Goal: Complete application form: Complete application form

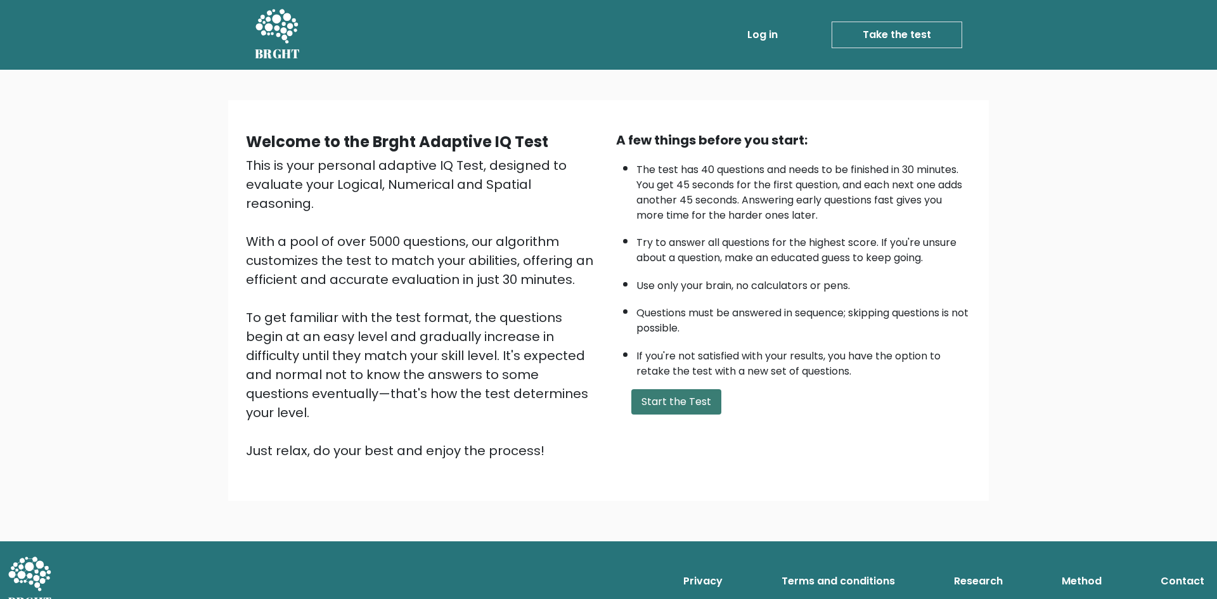
click at [704, 408] on button "Start the Test" at bounding box center [676, 401] width 90 height 25
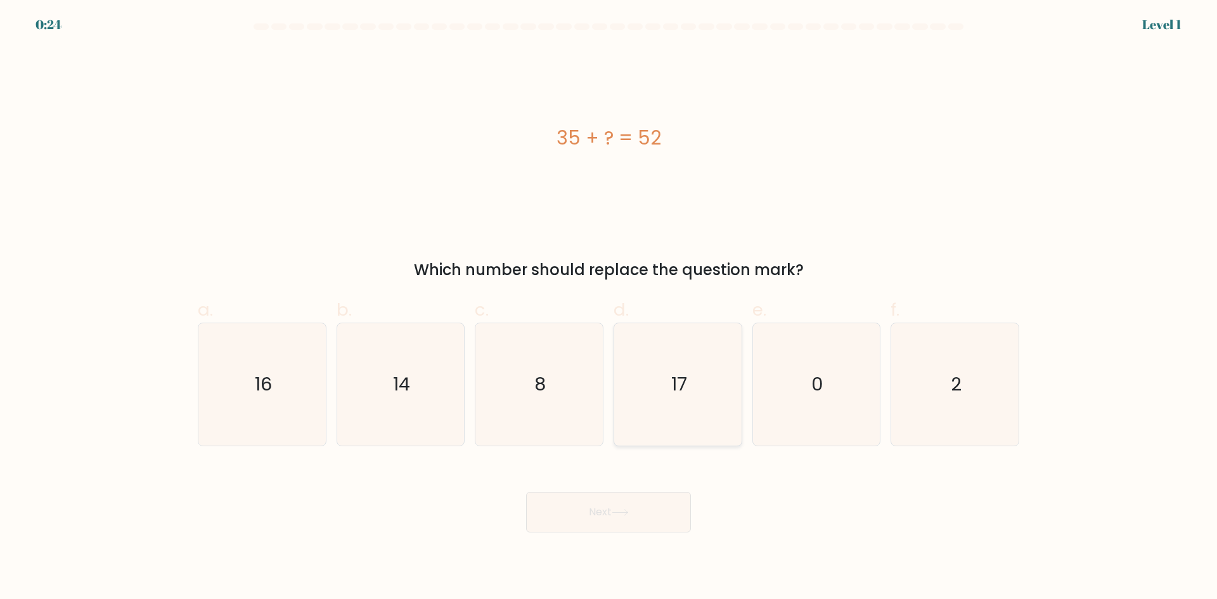
click at [704, 394] on icon "17" at bounding box center [678, 384] width 122 height 122
click at [609, 308] on input "d. 17" at bounding box center [609, 304] width 1 height 8
radio input "true"
click at [625, 516] on button "Next" at bounding box center [608, 512] width 165 height 41
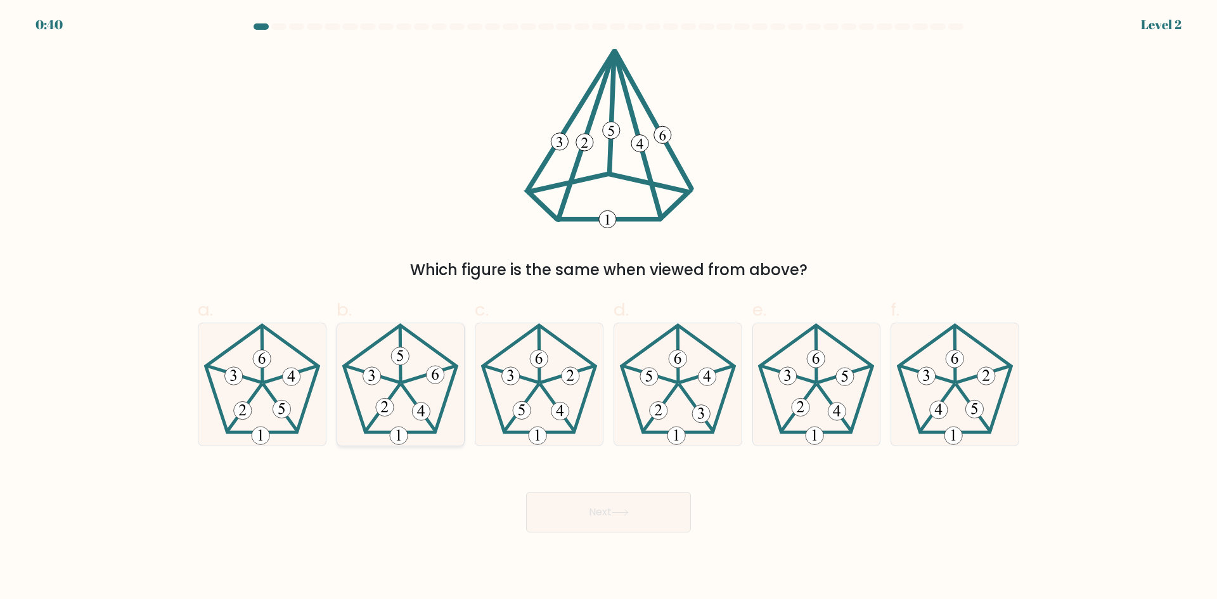
click at [405, 389] on 627 at bounding box center [419, 408] width 33 height 46
click at [609, 308] on input "b." at bounding box center [609, 304] width 1 height 8
radio input "true"
click at [626, 501] on button "Next" at bounding box center [608, 512] width 165 height 41
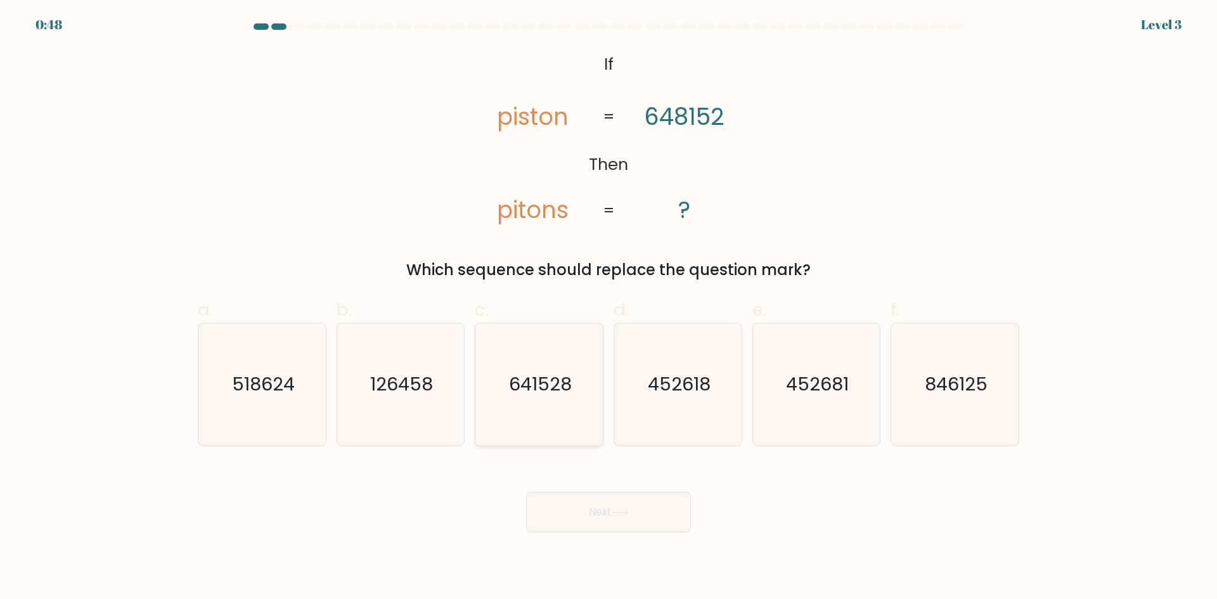
click at [548, 393] on text "641528" at bounding box center [540, 384] width 63 height 25
click at [609, 308] on input "c. 641528" at bounding box center [609, 304] width 1 height 8
radio input "true"
click at [665, 510] on button "Next" at bounding box center [608, 512] width 165 height 41
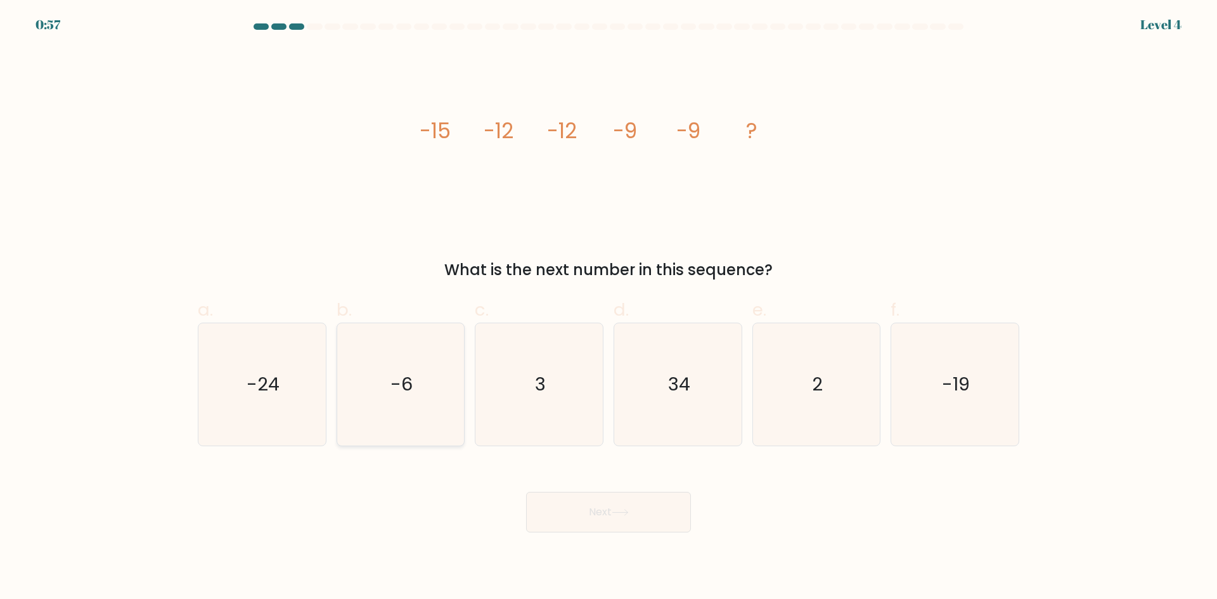
click at [385, 392] on icon "-6" at bounding box center [400, 384] width 122 height 122
click at [609, 308] on input "b. -6" at bounding box center [609, 304] width 1 height 8
radio input "true"
click at [647, 517] on button "Next" at bounding box center [608, 512] width 165 height 41
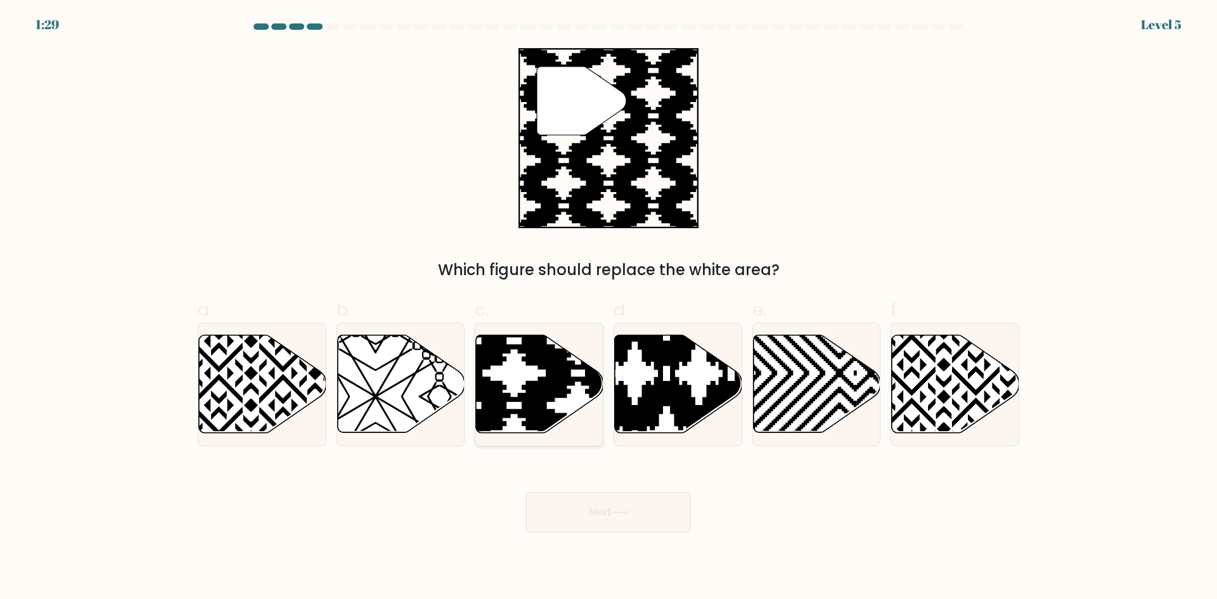
click at [542, 386] on icon at bounding box center [578, 437] width 257 height 257
click at [609, 308] on input "c." at bounding box center [609, 304] width 1 height 8
radio input "true"
click at [628, 507] on button "Next" at bounding box center [608, 512] width 165 height 41
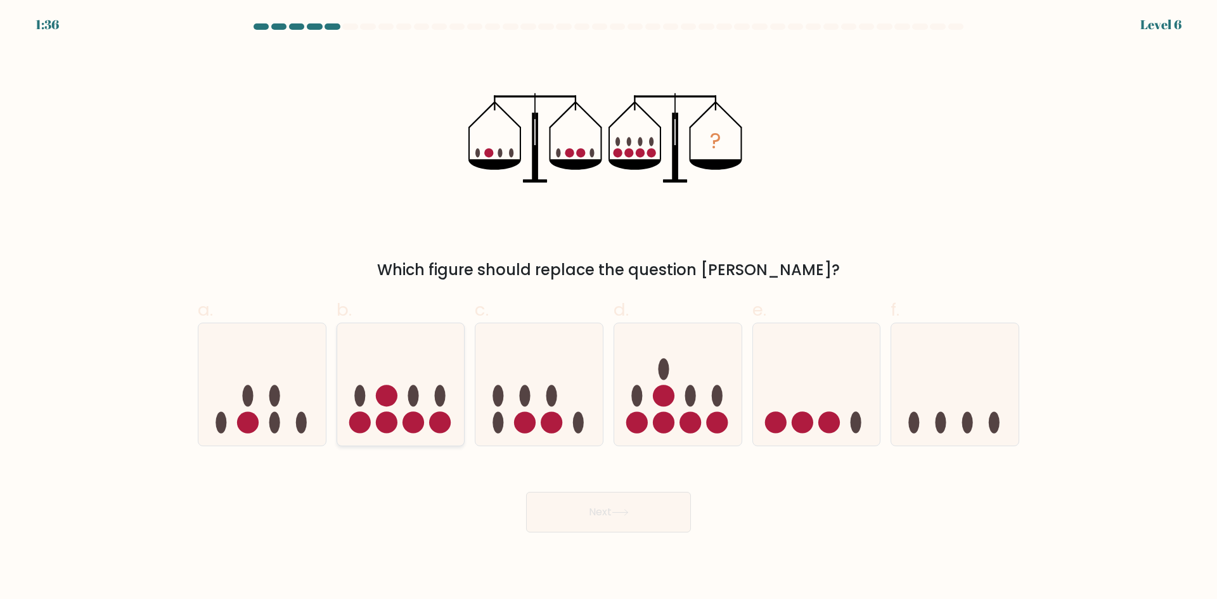
click at [374, 416] on icon at bounding box center [400, 384] width 127 height 105
click at [609, 308] on input "b." at bounding box center [609, 304] width 1 height 8
radio input "true"
click at [602, 502] on button "Next" at bounding box center [608, 512] width 165 height 41
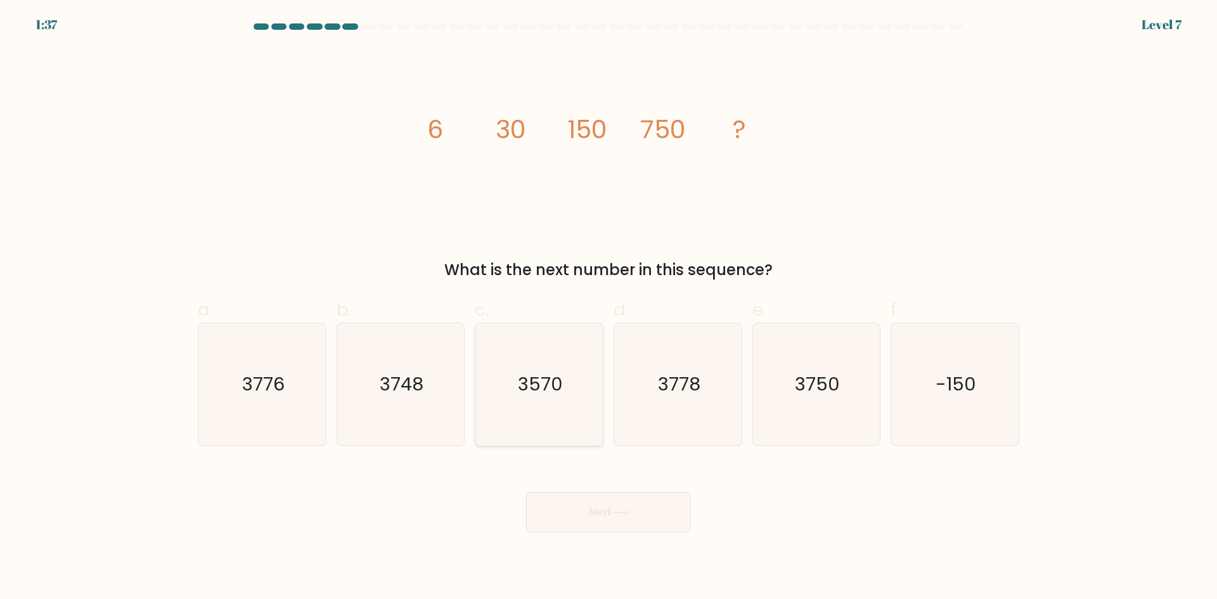
click at [542, 387] on text "3570" at bounding box center [540, 384] width 45 height 25
click at [609, 308] on input "c. 3570" at bounding box center [609, 304] width 1 height 8
radio input "true"
click at [803, 397] on icon "3750" at bounding box center [816, 384] width 122 height 122
click at [609, 308] on input "e. 3750" at bounding box center [609, 304] width 1 height 8
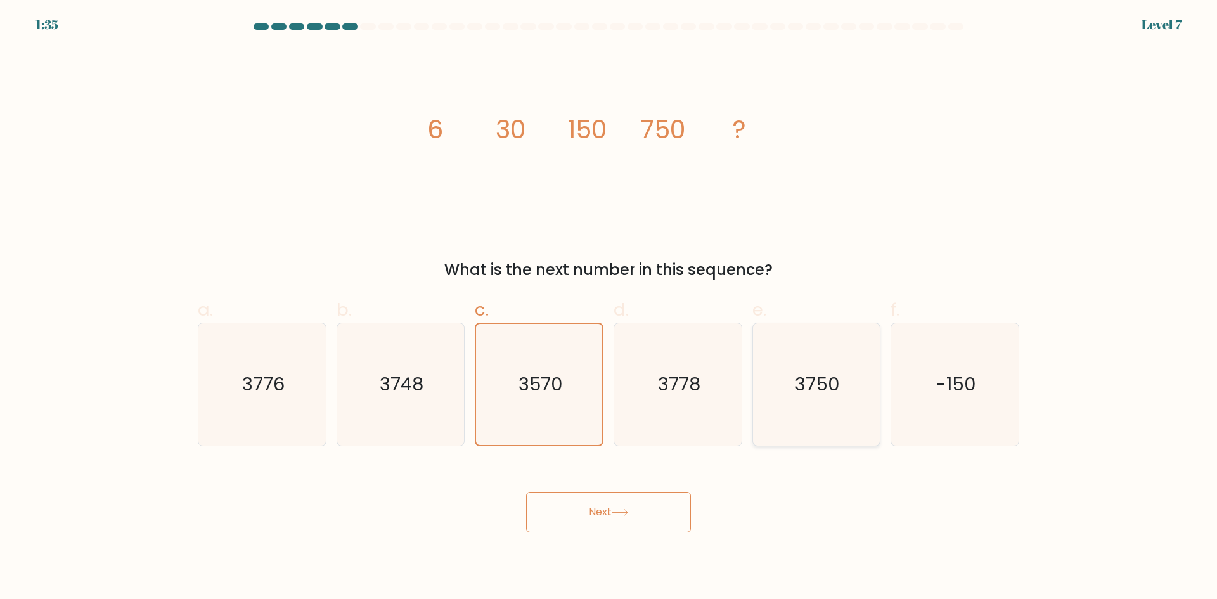
radio input "true"
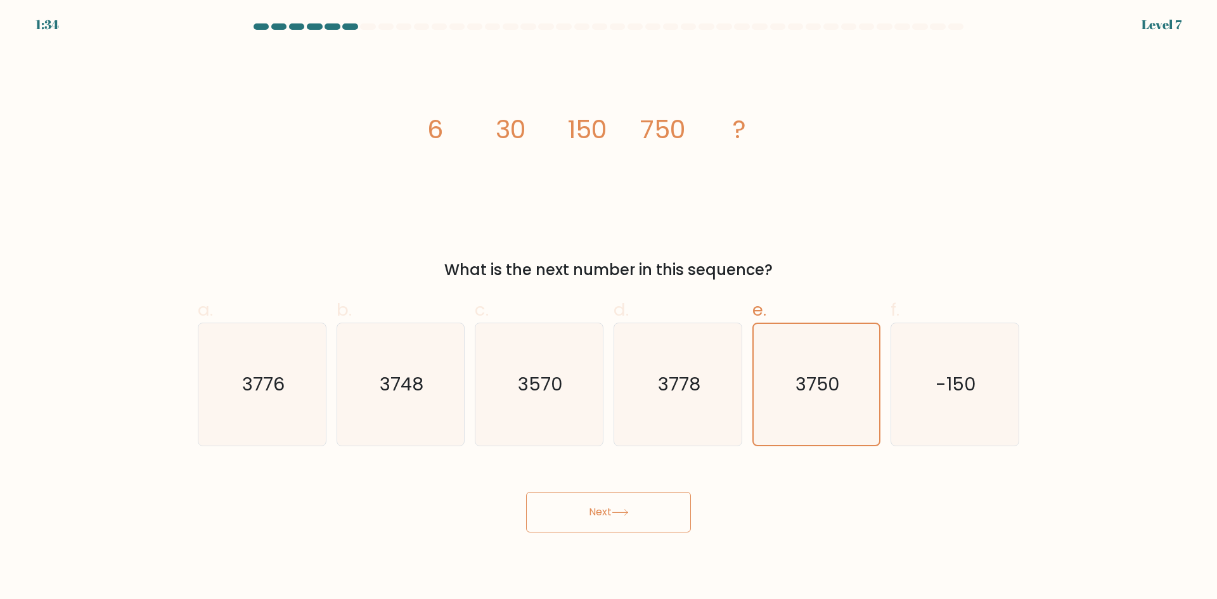
click at [666, 509] on button "Next" at bounding box center [608, 512] width 165 height 41
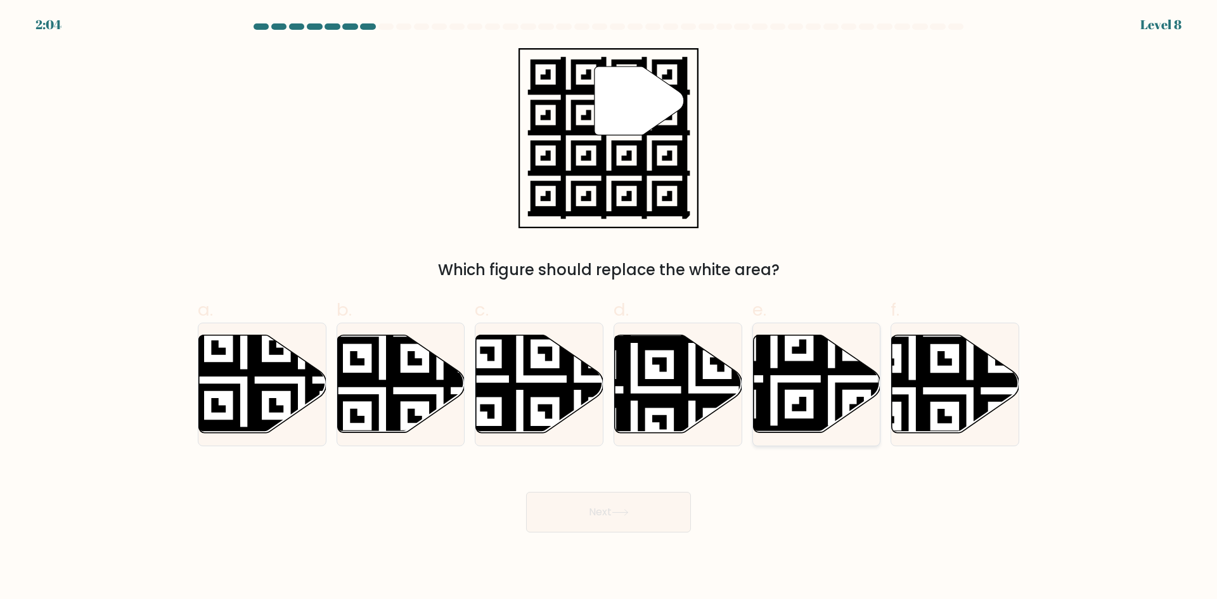
click at [812, 354] on icon at bounding box center [816, 384] width 127 height 98
click at [609, 308] on input "e." at bounding box center [609, 304] width 1 height 8
radio input "true"
click at [628, 509] on icon at bounding box center [620, 512] width 17 height 7
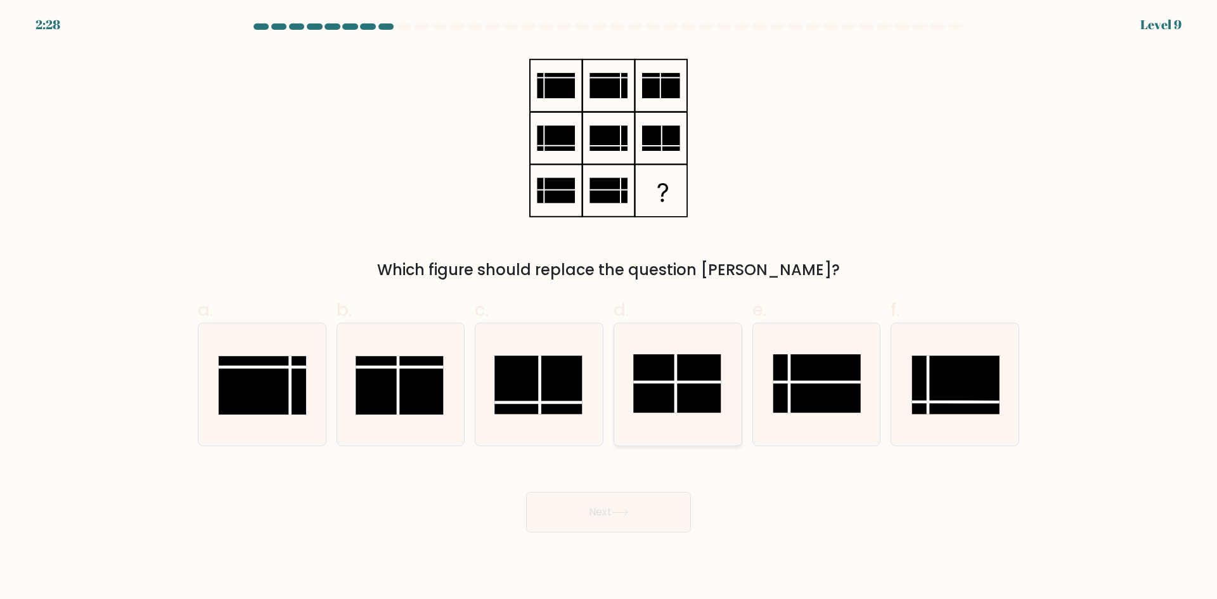
click at [703, 386] on rect at bounding box center [676, 383] width 87 height 58
click at [609, 308] on input "d." at bounding box center [609, 304] width 1 height 8
radio input "true"
click at [635, 507] on button "Next" at bounding box center [608, 512] width 165 height 41
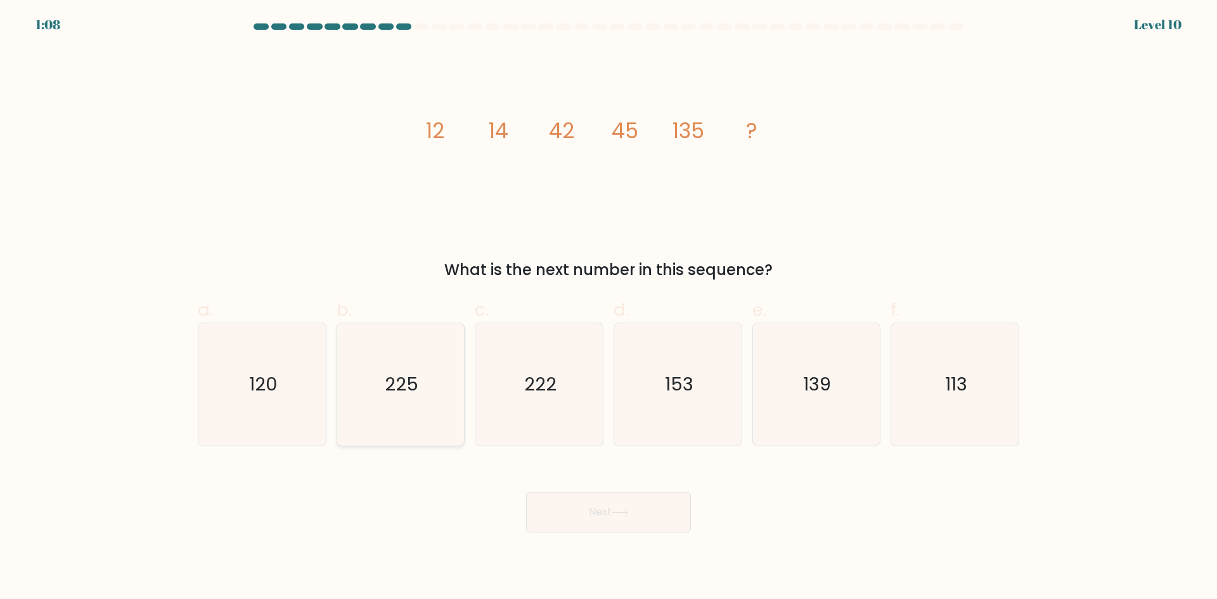
click at [434, 395] on icon "225" at bounding box center [400, 384] width 122 height 122
click at [609, 308] on input "b. 225" at bounding box center [609, 304] width 1 height 8
radio input "true"
click at [644, 512] on button "Next" at bounding box center [608, 512] width 165 height 41
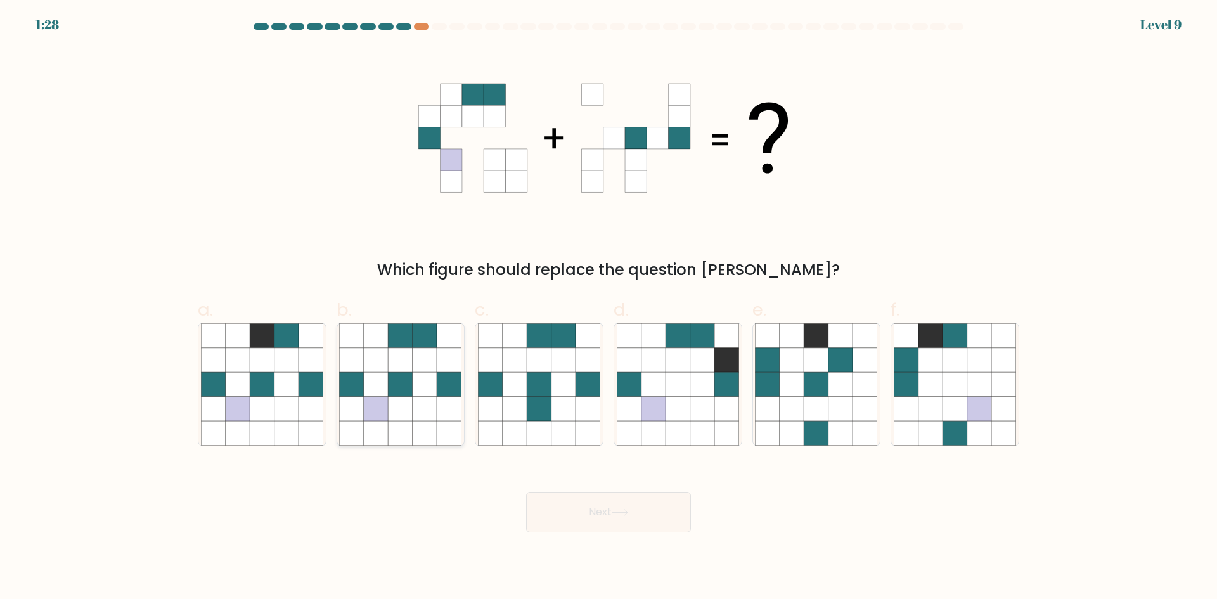
click at [436, 332] on icon at bounding box center [425, 335] width 24 height 24
click at [609, 308] on input "b." at bounding box center [609, 304] width 1 height 8
radio input "true"
click at [643, 515] on button "Next" at bounding box center [608, 512] width 165 height 41
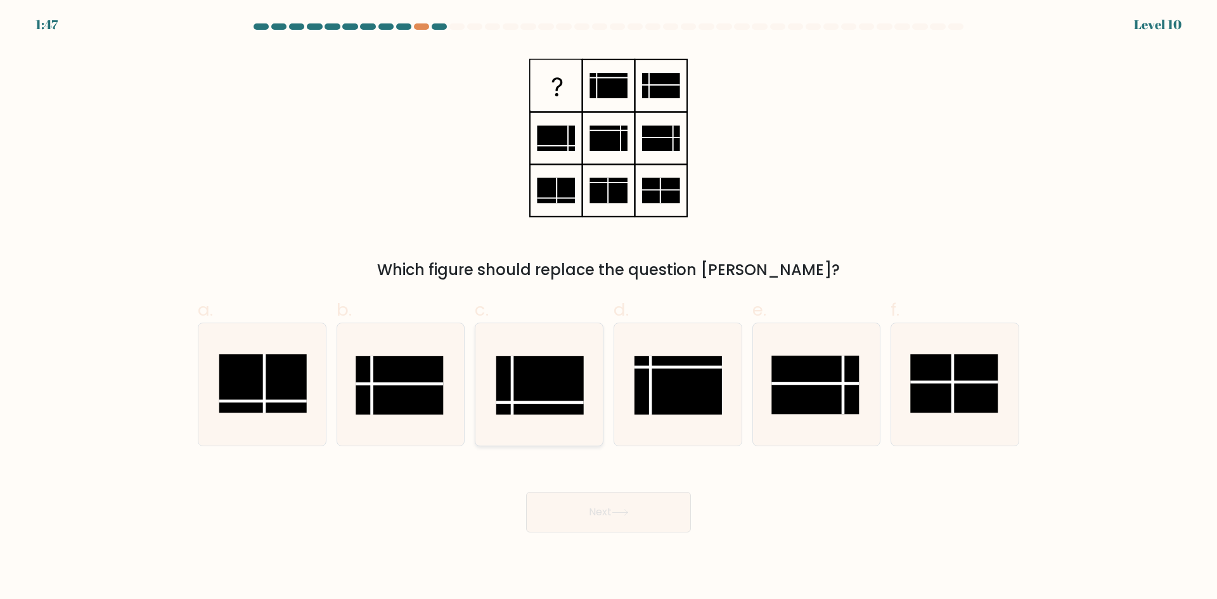
click at [531, 390] on rect at bounding box center [539, 385] width 87 height 58
click at [609, 308] on input "c." at bounding box center [609, 304] width 1 height 8
radio input "true"
click at [617, 503] on button "Next" at bounding box center [608, 512] width 165 height 41
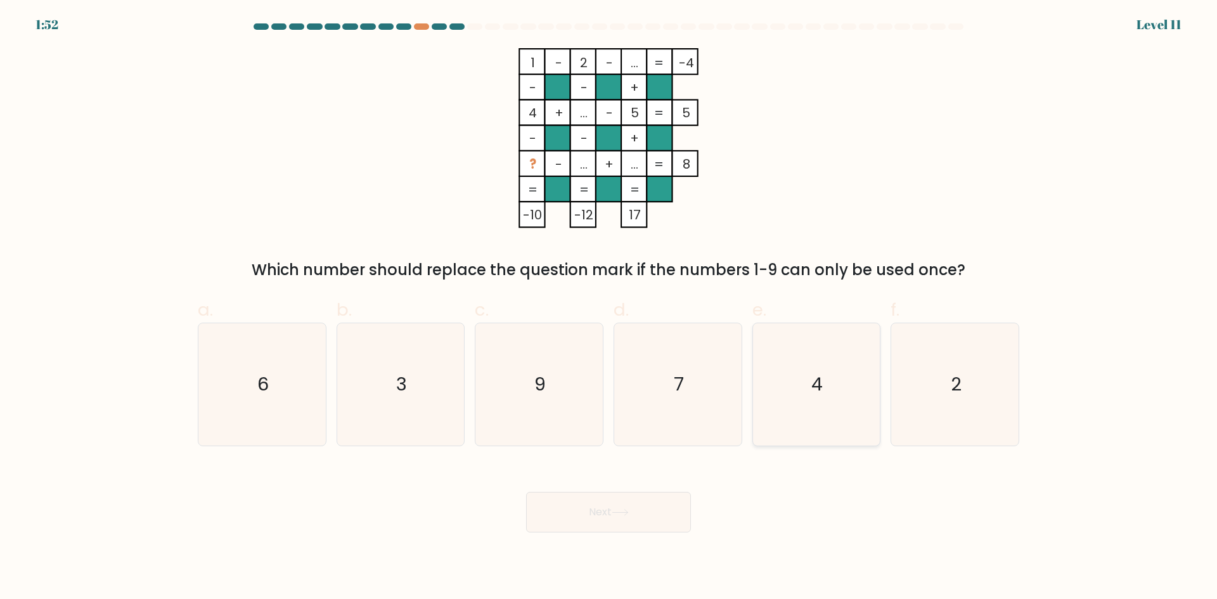
click at [811, 384] on icon "4" at bounding box center [816, 384] width 122 height 122
click at [609, 308] on input "e. 4" at bounding box center [609, 304] width 1 height 8
radio input "true"
click at [449, 394] on icon "3" at bounding box center [400, 384] width 122 height 122
click at [609, 308] on input "b. 3" at bounding box center [609, 304] width 1 height 8
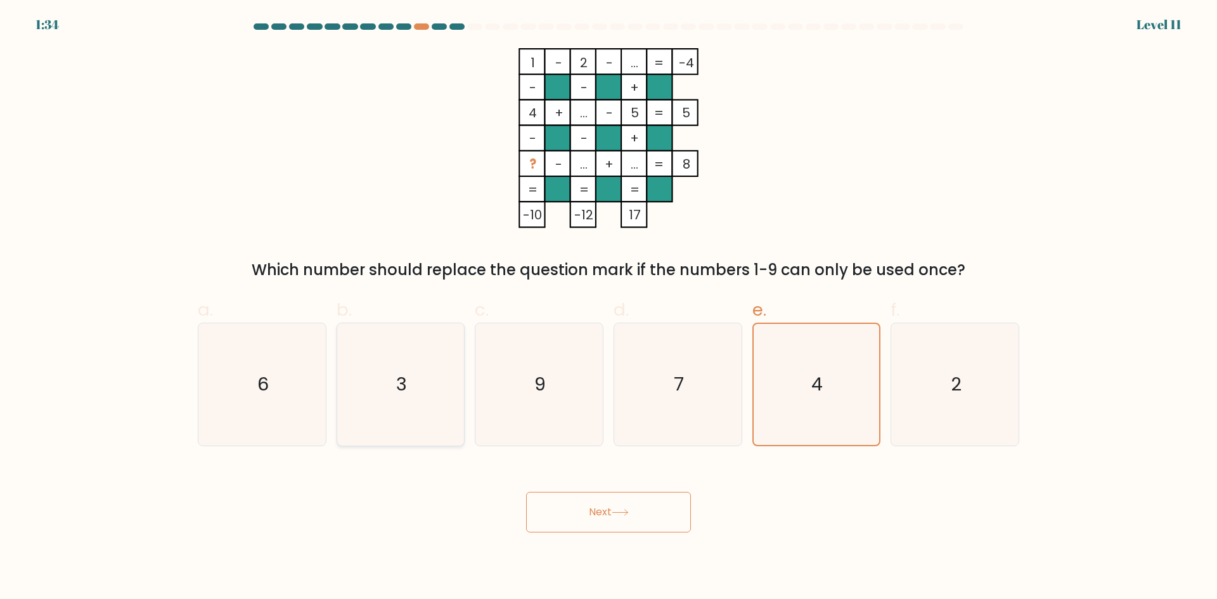
radio input "true"
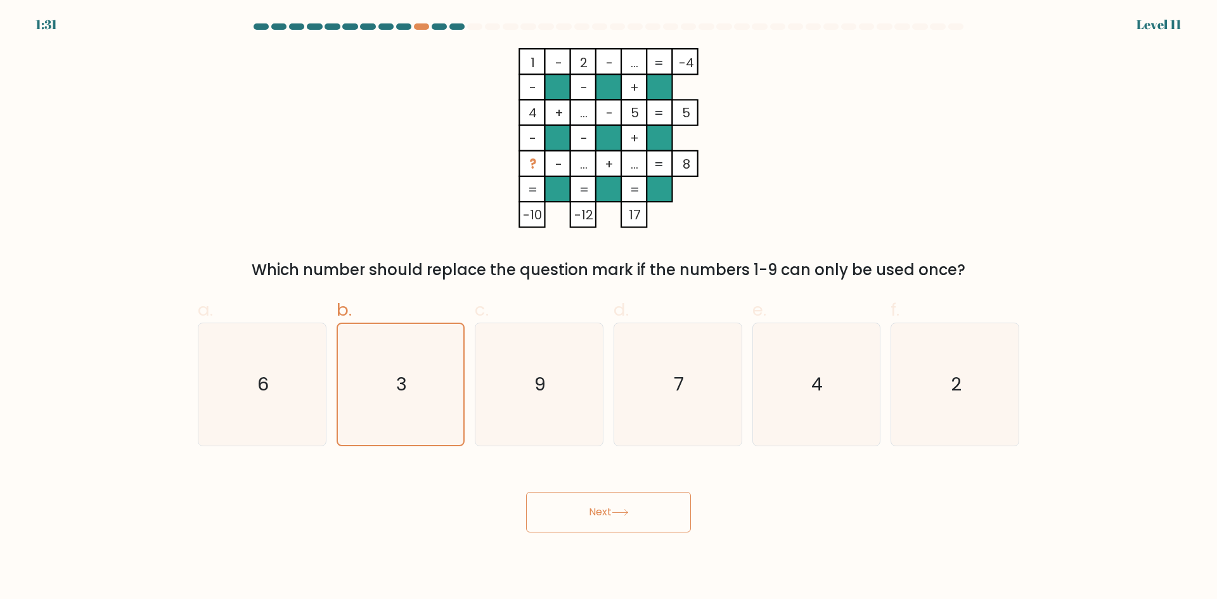
click at [645, 505] on button "Next" at bounding box center [608, 512] width 165 height 41
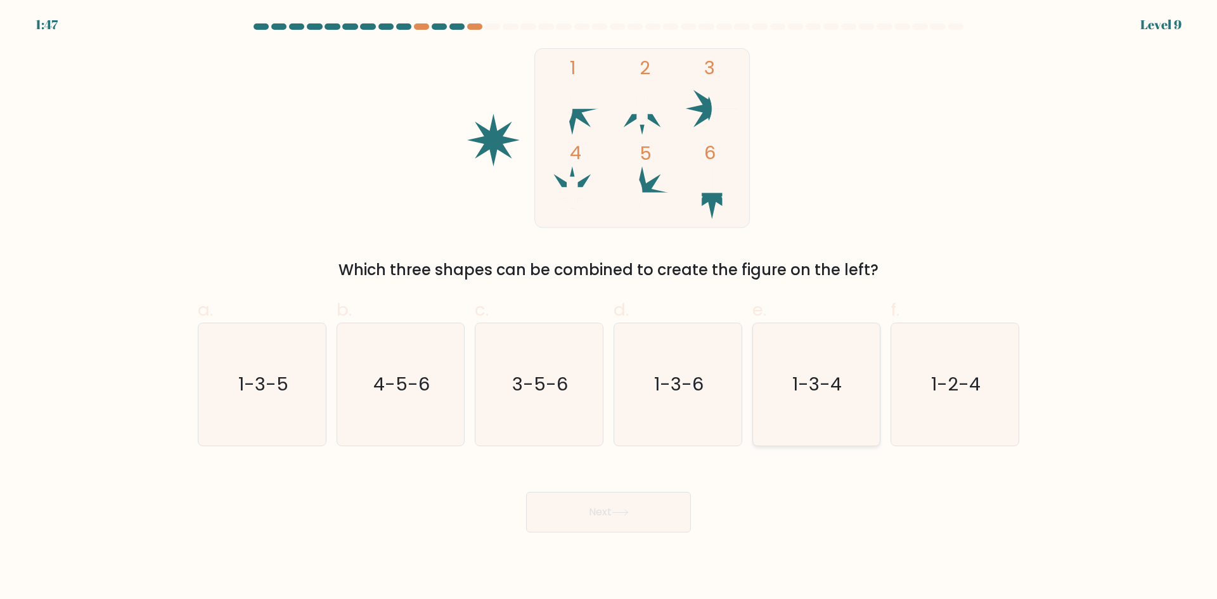
click at [812, 377] on text "1-3-4" at bounding box center [817, 384] width 49 height 25
click at [609, 308] on input "e. 1-3-4" at bounding box center [609, 304] width 1 height 8
radio input "true"
click at [656, 506] on button "Next" at bounding box center [608, 512] width 165 height 41
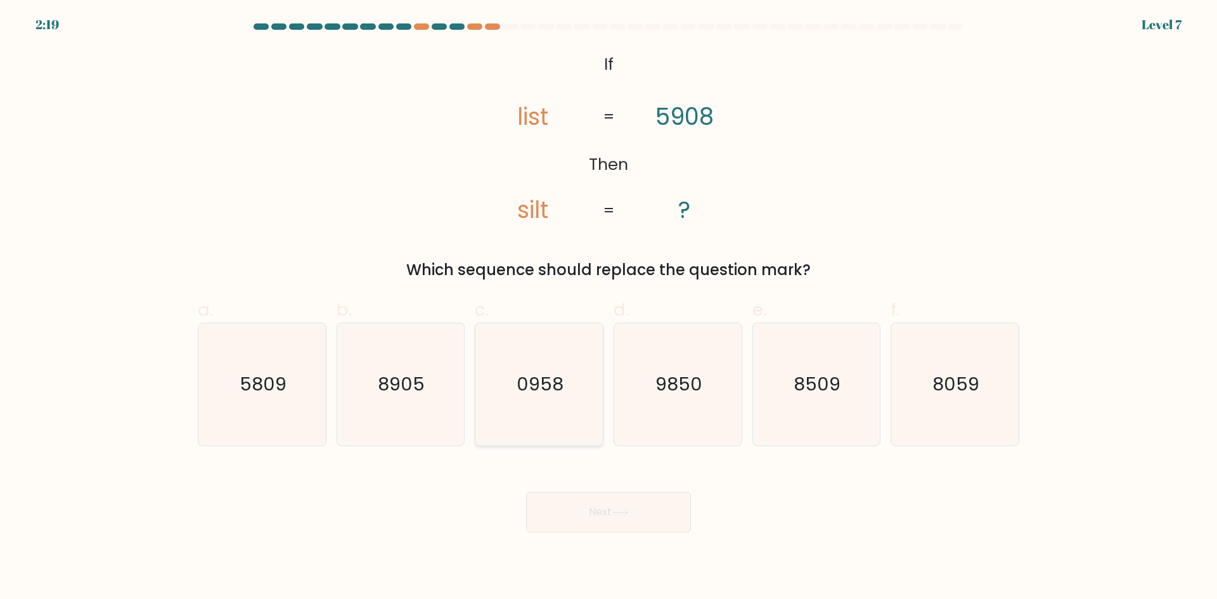
click at [530, 393] on text "0958" at bounding box center [540, 384] width 47 height 25
click at [609, 308] on input "c. 0958" at bounding box center [609, 304] width 1 height 8
radio input "true"
click at [614, 503] on button "Next" at bounding box center [608, 512] width 165 height 41
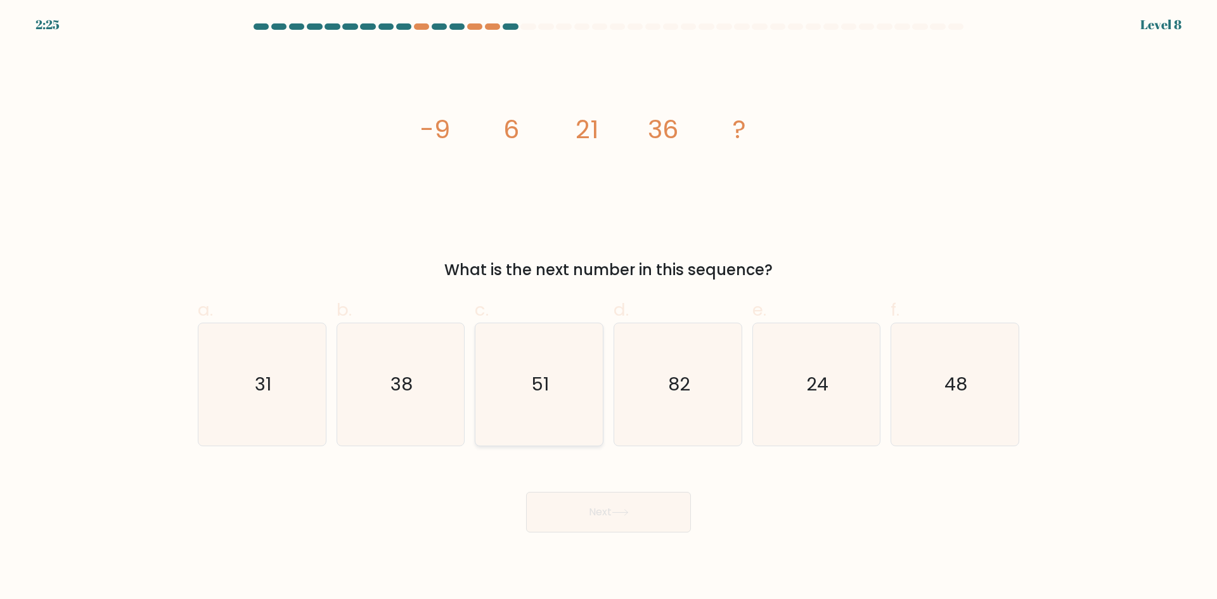
click at [553, 391] on icon "51" at bounding box center [539, 384] width 122 height 122
click at [609, 308] on input "c. 51" at bounding box center [609, 304] width 1 height 8
radio input "true"
click at [606, 511] on button "Next" at bounding box center [608, 512] width 165 height 41
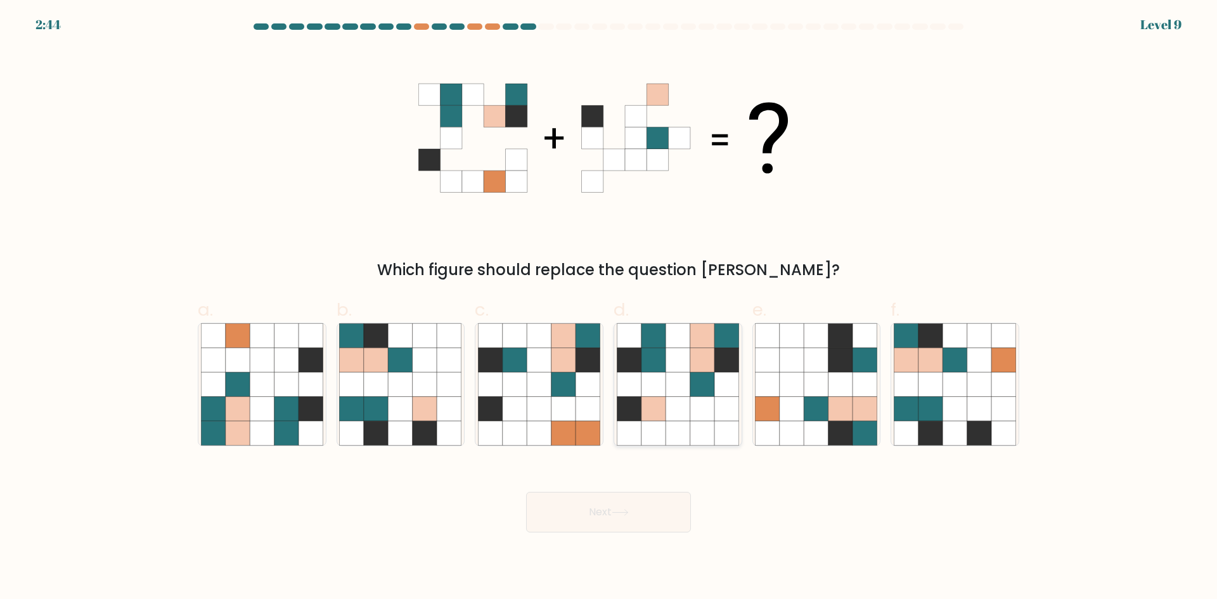
click at [688, 412] on icon at bounding box center [678, 409] width 24 height 24
click at [609, 308] on input "d." at bounding box center [609, 304] width 1 height 8
radio input "true"
click at [643, 501] on button "Next" at bounding box center [608, 512] width 165 height 41
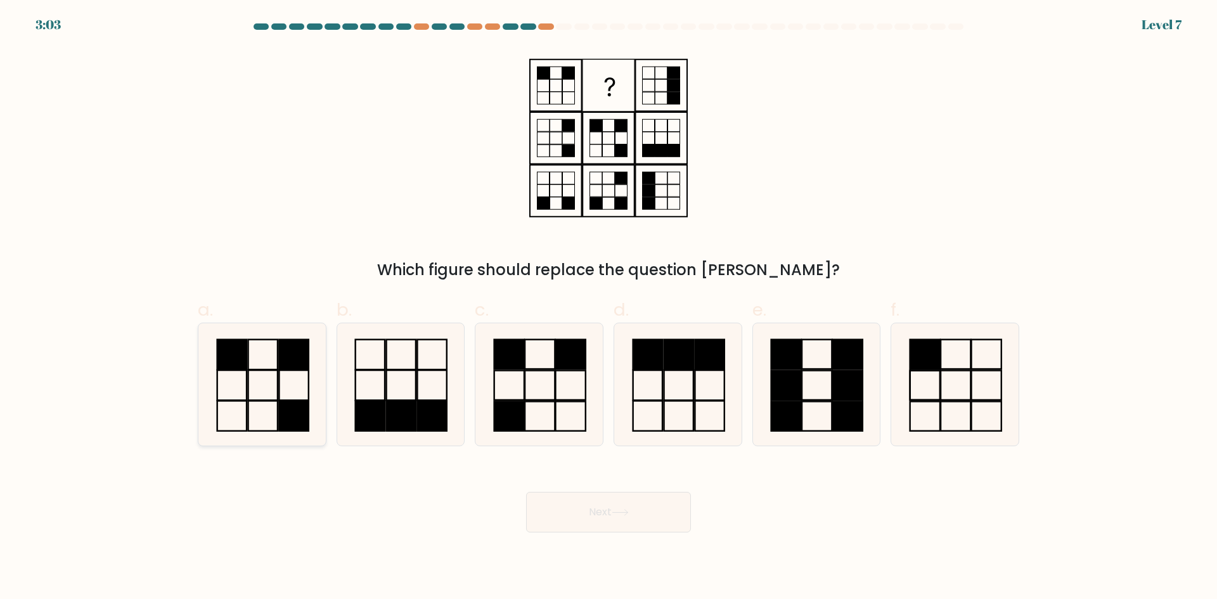
click at [267, 382] on icon at bounding box center [262, 384] width 122 height 122
click at [609, 308] on input "a." at bounding box center [609, 304] width 1 height 8
radio input "true"
click at [535, 377] on icon at bounding box center [539, 384] width 122 height 122
click at [609, 308] on input "c." at bounding box center [609, 304] width 1 height 8
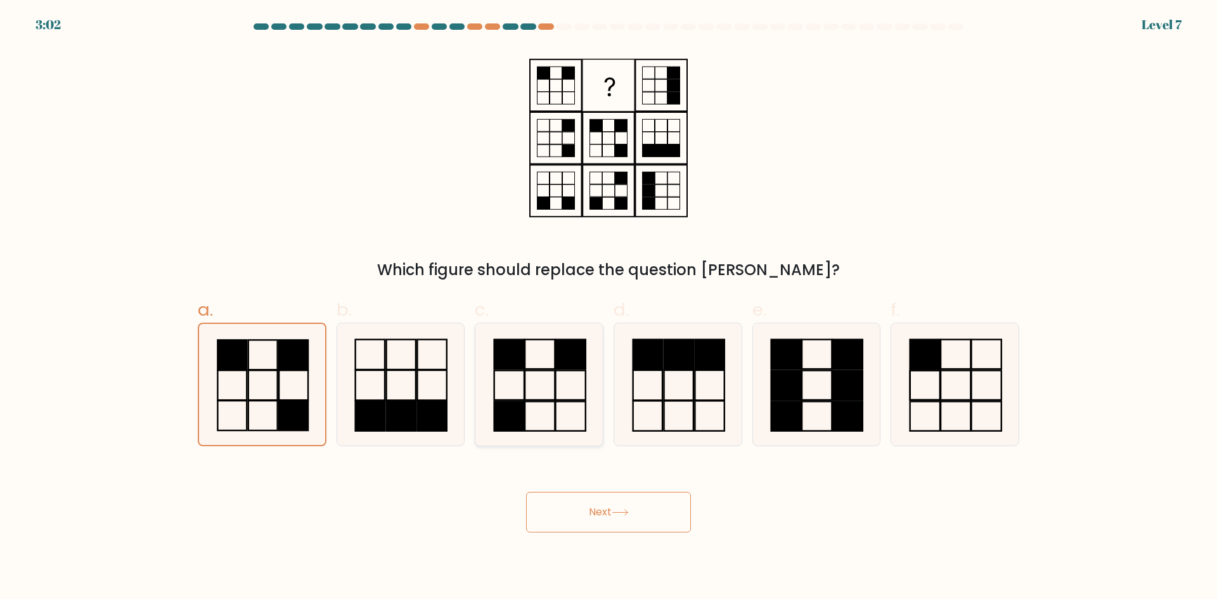
radio input "true"
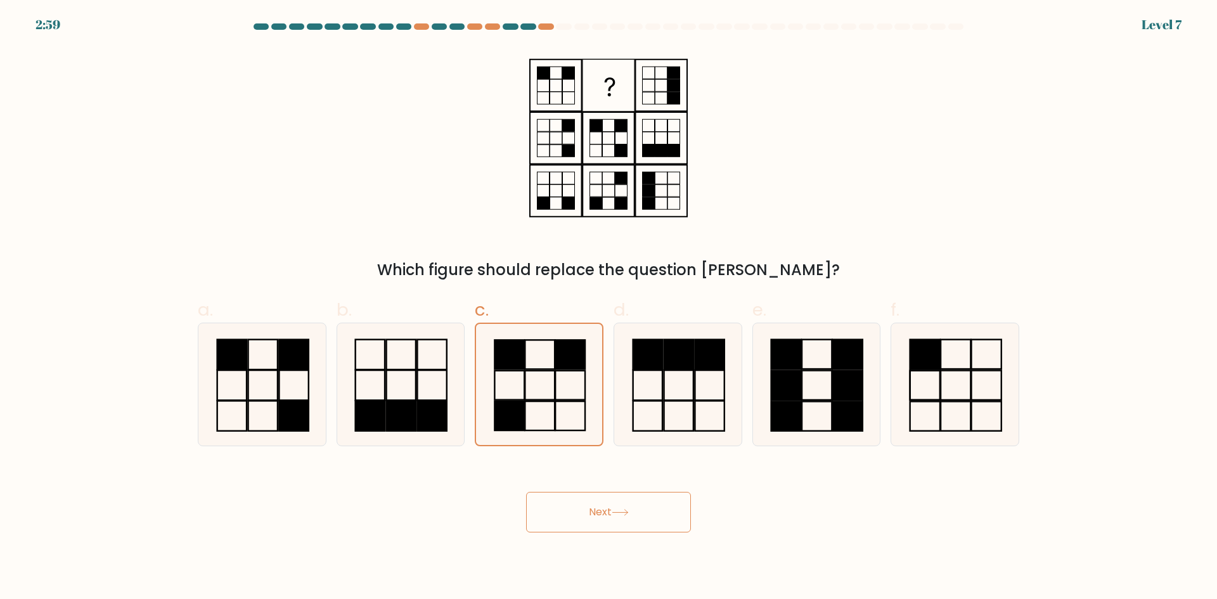
click at [626, 501] on button "Next" at bounding box center [608, 512] width 165 height 41
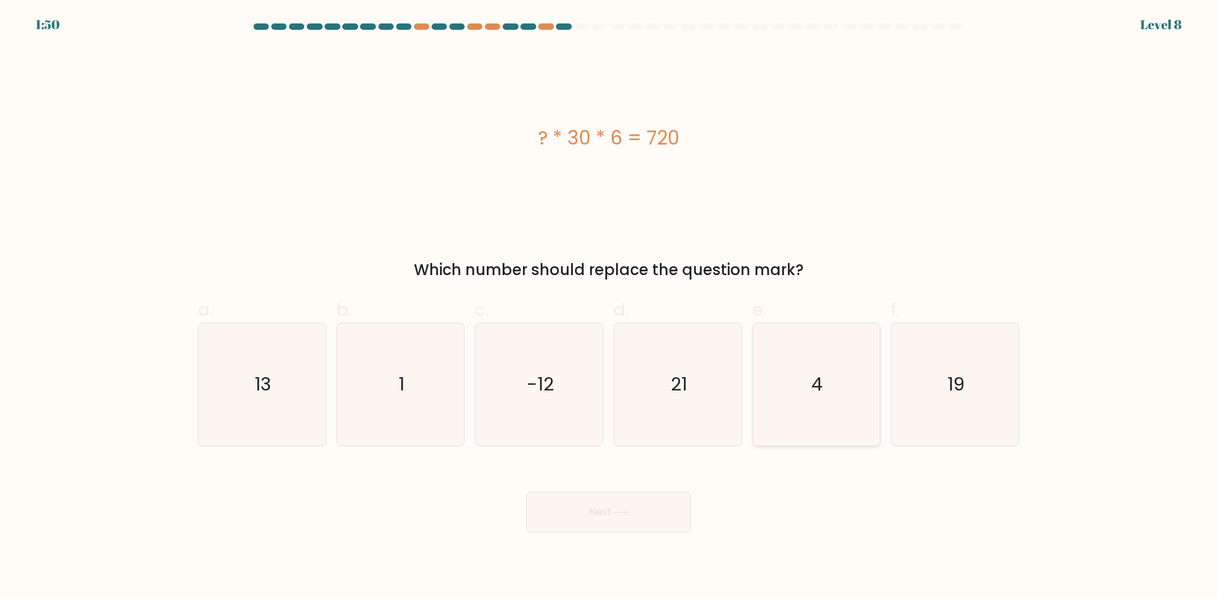
click at [785, 366] on icon "4" at bounding box center [816, 384] width 122 height 122
click at [609, 308] on input "e. 4" at bounding box center [609, 304] width 1 height 8
radio input "true"
click at [655, 512] on button "Next" at bounding box center [608, 512] width 165 height 41
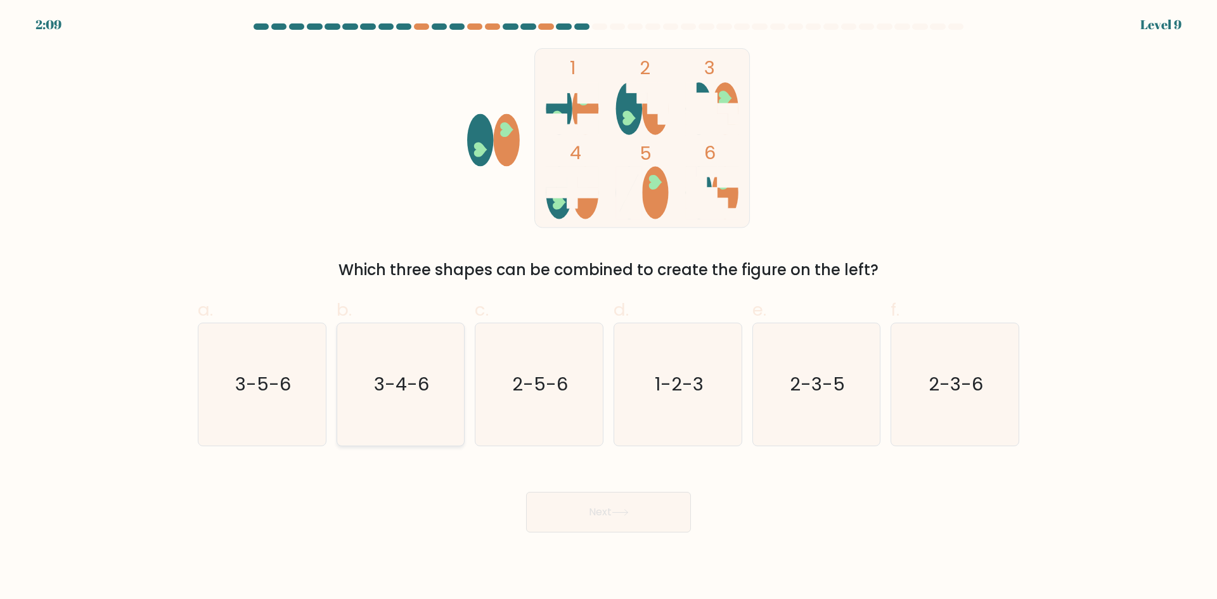
click at [432, 396] on icon "3-4-6" at bounding box center [400, 384] width 122 height 122
click at [609, 308] on input "b. 3-4-6" at bounding box center [609, 304] width 1 height 8
radio input "true"
click at [592, 507] on button "Next" at bounding box center [608, 512] width 165 height 41
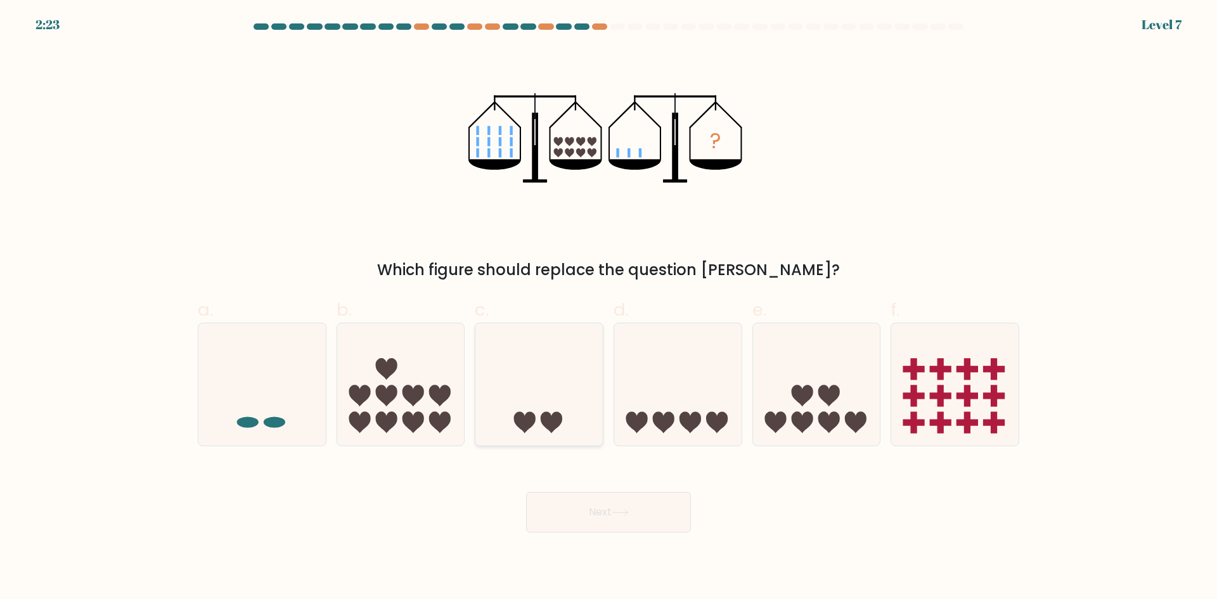
click at [558, 410] on icon at bounding box center [538, 384] width 127 height 105
click at [609, 308] on input "c." at bounding box center [609, 304] width 1 height 8
radio input "true"
click at [642, 516] on button "Next" at bounding box center [608, 512] width 165 height 41
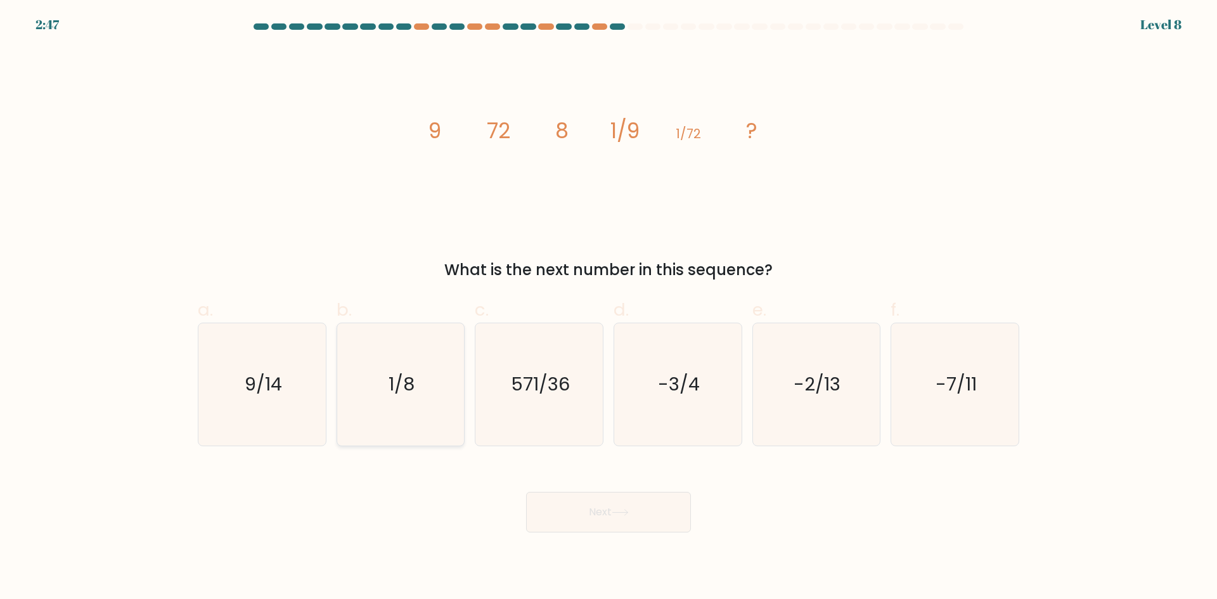
click at [414, 384] on text "1/8" at bounding box center [402, 384] width 26 height 25
click at [609, 308] on input "b. 1/8" at bounding box center [609, 304] width 1 height 8
radio input "true"
click at [812, 404] on icon "-2/13" at bounding box center [816, 384] width 122 height 122
click at [609, 308] on input "e. -2/13" at bounding box center [609, 304] width 1 height 8
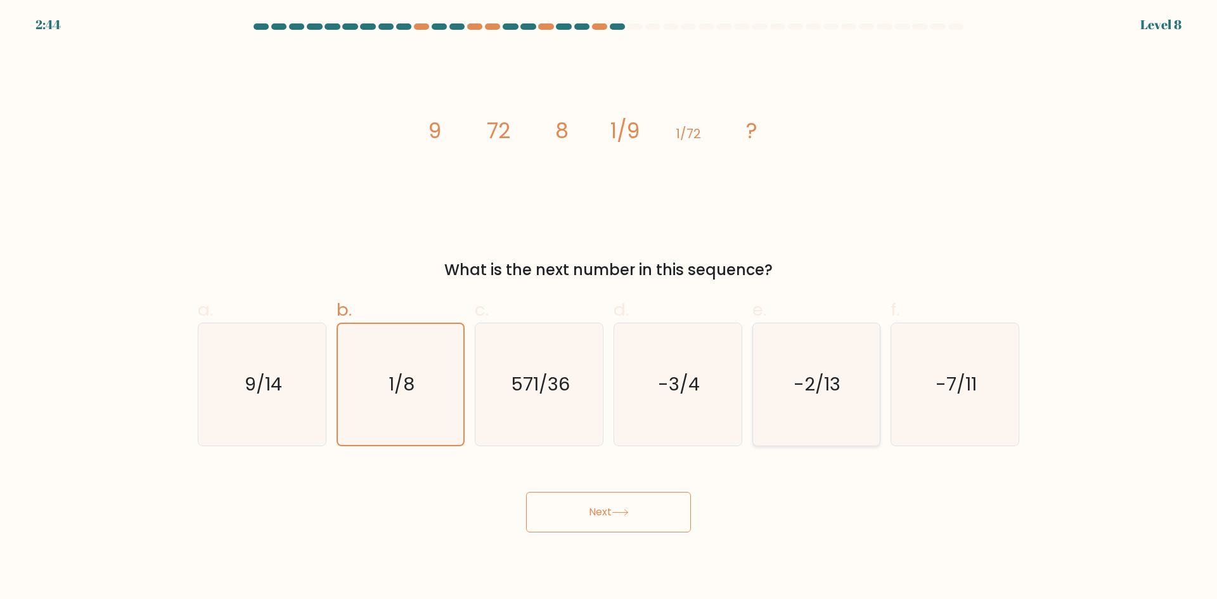
radio input "true"
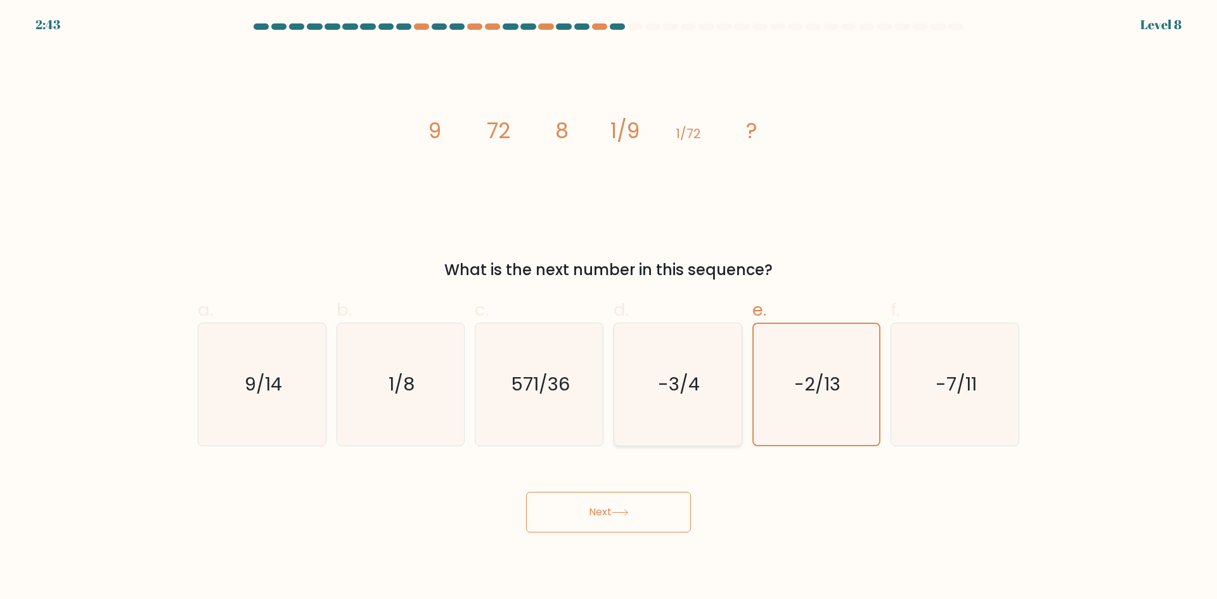
click at [659, 397] on icon "-3/4" at bounding box center [678, 384] width 122 height 122
click at [609, 308] on input "d. -3/4" at bounding box center [609, 304] width 1 height 8
radio input "true"
click at [623, 504] on button "Next" at bounding box center [608, 512] width 165 height 41
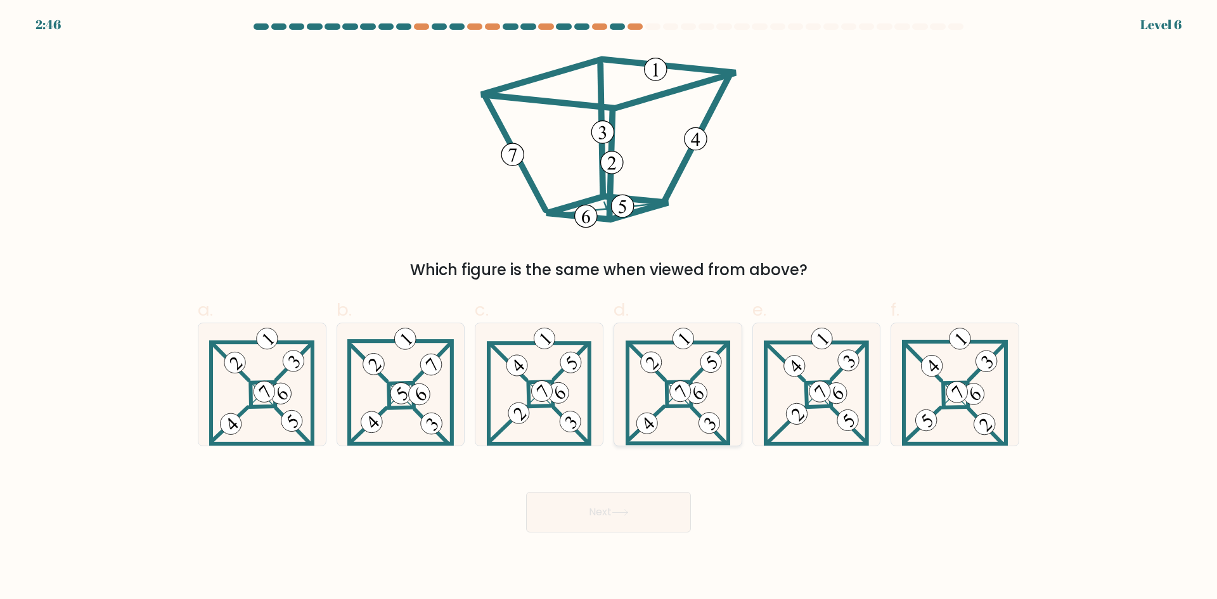
click at [694, 403] on 111 at bounding box center [697, 393] width 30 height 30
click at [609, 308] on input "d." at bounding box center [609, 304] width 1 height 8
radio input "true"
click at [636, 509] on button "Next" at bounding box center [608, 512] width 165 height 41
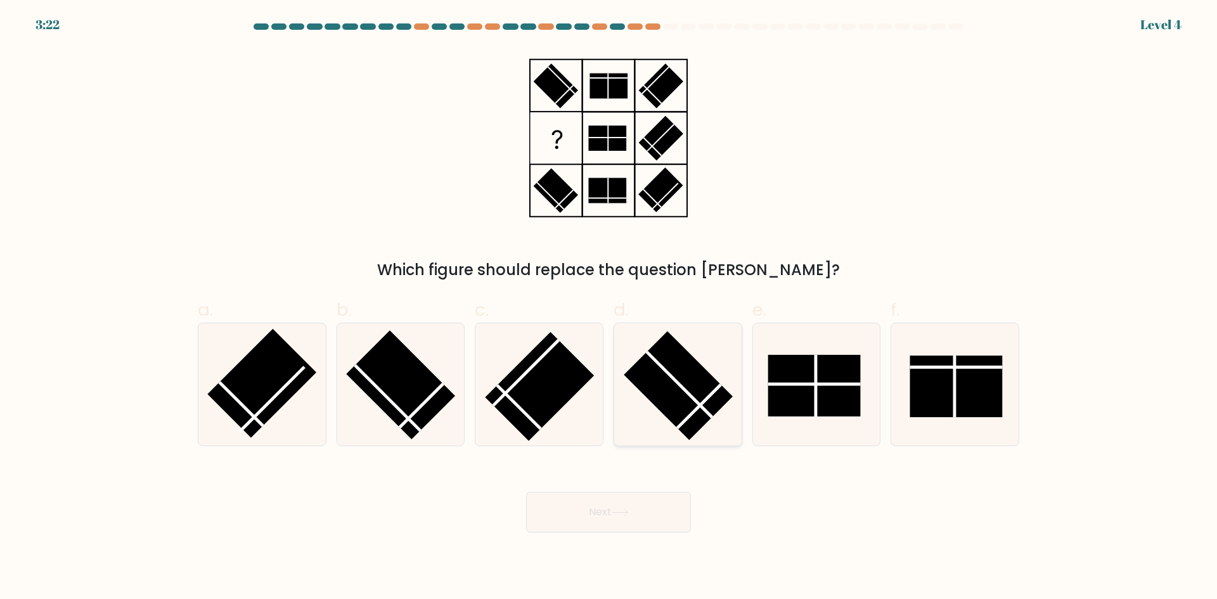
click at [661, 404] on rect at bounding box center [678, 385] width 109 height 109
click at [609, 308] on input "d." at bounding box center [609, 304] width 1 height 8
radio input "true"
click at [591, 527] on button "Next" at bounding box center [608, 512] width 165 height 41
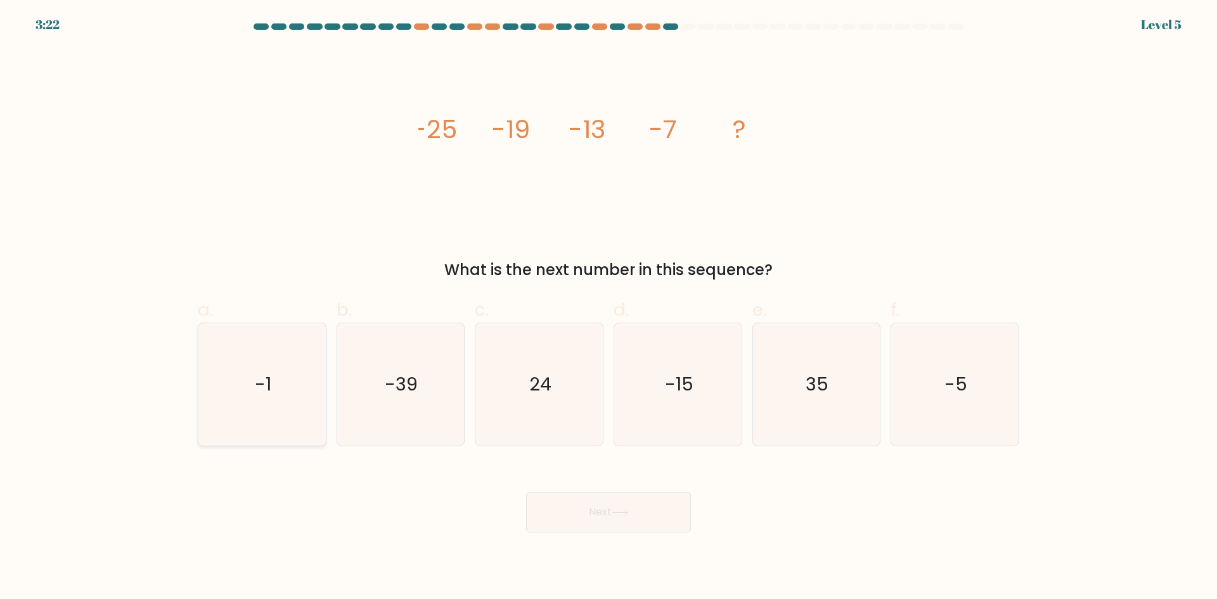
click at [288, 394] on icon "-1" at bounding box center [262, 384] width 122 height 122
click at [609, 308] on input "a. -1" at bounding box center [609, 304] width 1 height 8
radio input "true"
click at [629, 509] on icon at bounding box center [620, 512] width 17 height 7
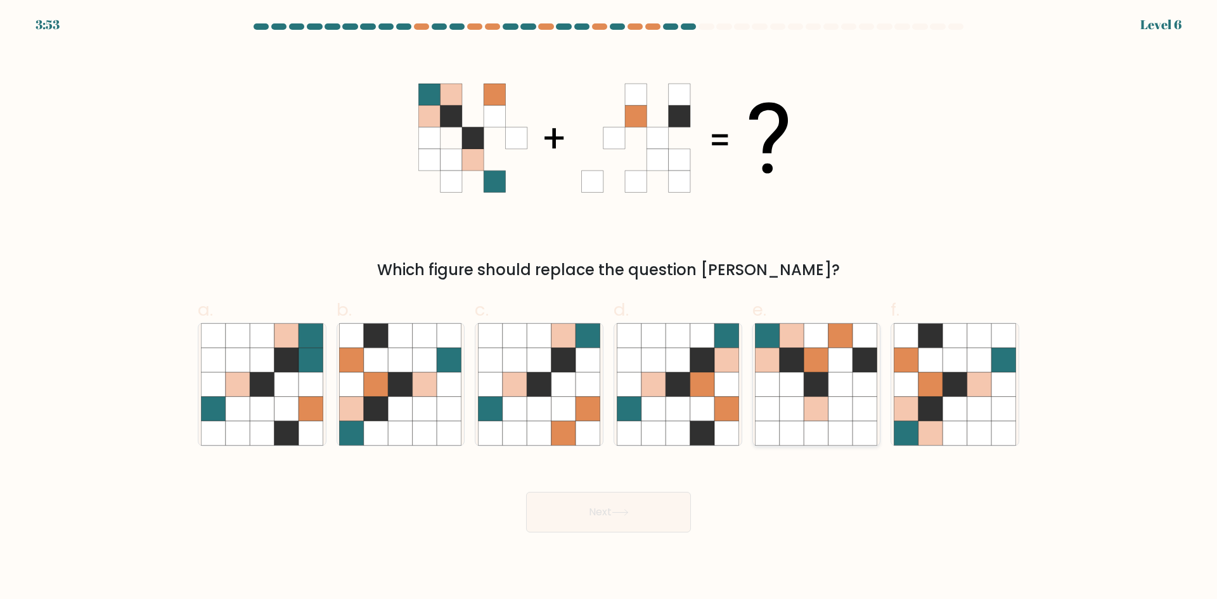
click at [801, 339] on icon at bounding box center [792, 335] width 24 height 24
click at [609, 308] on input "e." at bounding box center [609, 304] width 1 height 8
radio input "true"
click at [637, 516] on button "Next" at bounding box center [608, 512] width 165 height 41
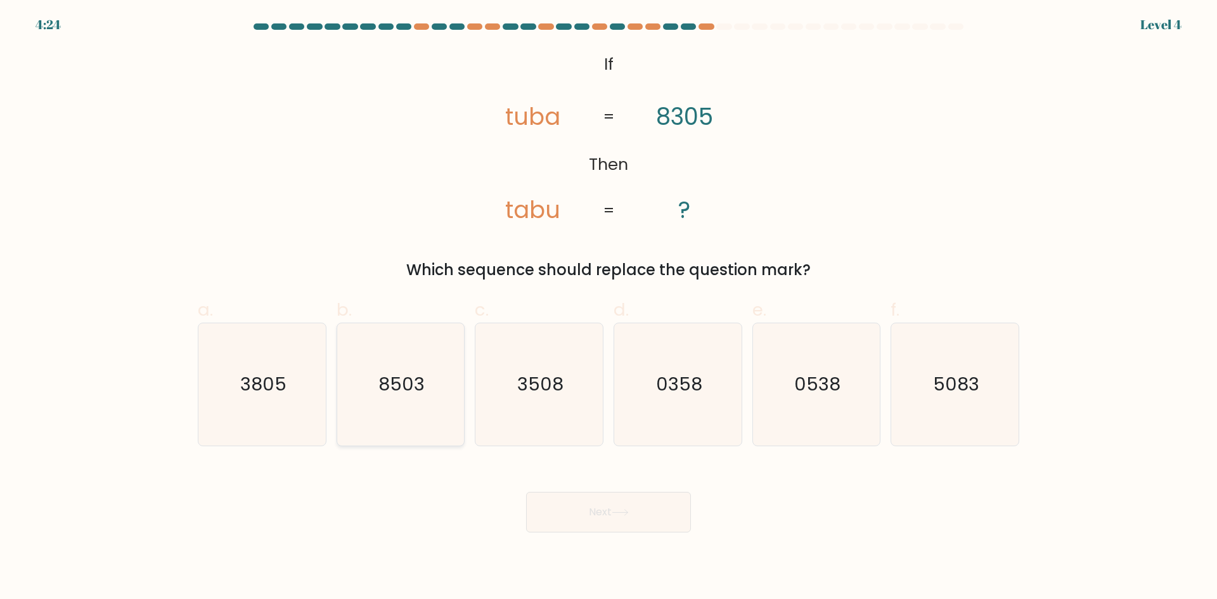
click at [408, 378] on text "8503" at bounding box center [401, 384] width 46 height 25
click at [609, 308] on input "b. 8503" at bounding box center [609, 304] width 1 height 8
radio input "true"
click at [647, 511] on button "Next" at bounding box center [608, 512] width 165 height 41
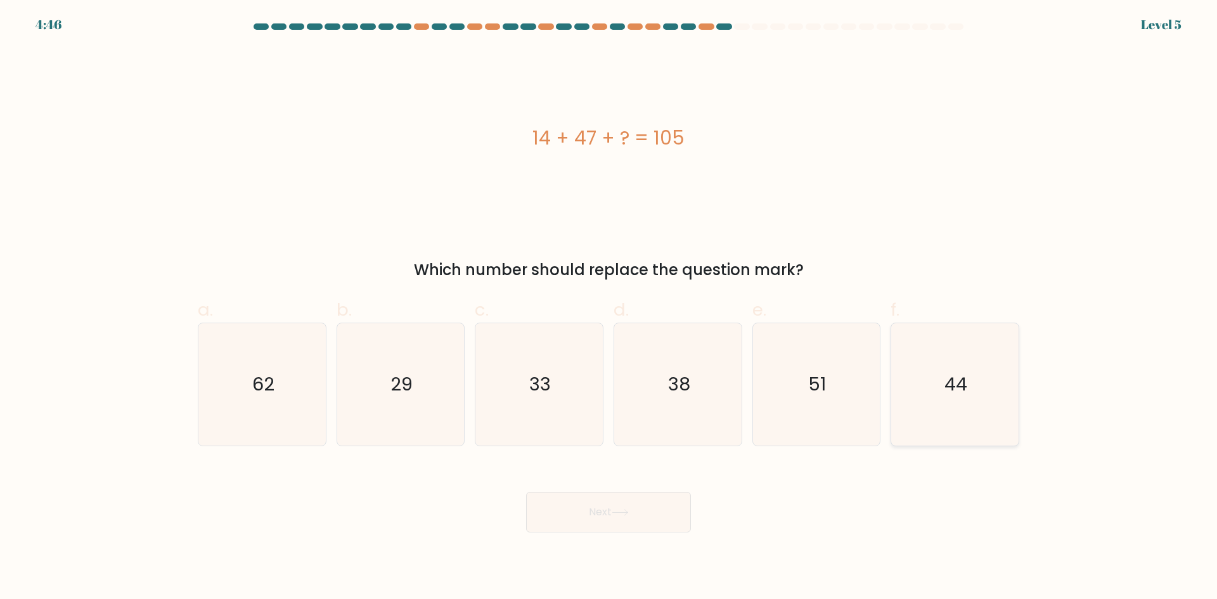
drag, startPoint x: 953, startPoint y: 382, endPoint x: 934, endPoint y: 401, distance: 26.5
click at [953, 382] on text "44" at bounding box center [956, 384] width 23 height 25
click at [609, 308] on input "f. 44" at bounding box center [609, 304] width 1 height 8
radio input "true"
click at [659, 520] on button "Next" at bounding box center [608, 512] width 165 height 41
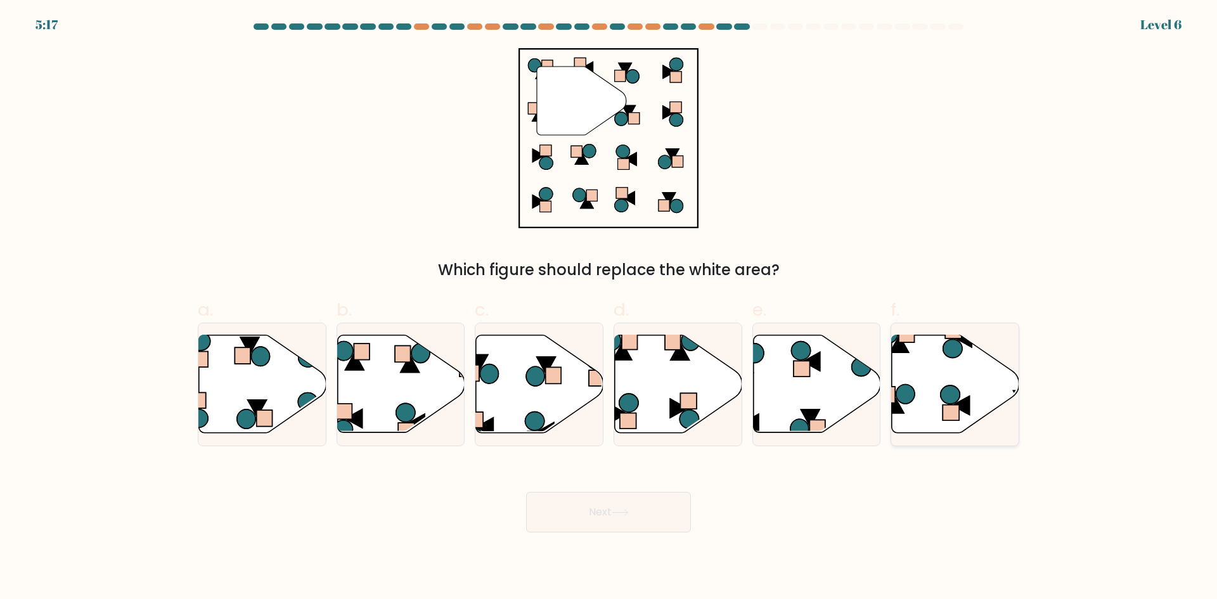
click at [956, 366] on icon at bounding box center [955, 384] width 127 height 98
click at [609, 308] on input "f." at bounding box center [609, 304] width 1 height 8
radio input "true"
click at [645, 511] on button "Next" at bounding box center [608, 512] width 165 height 41
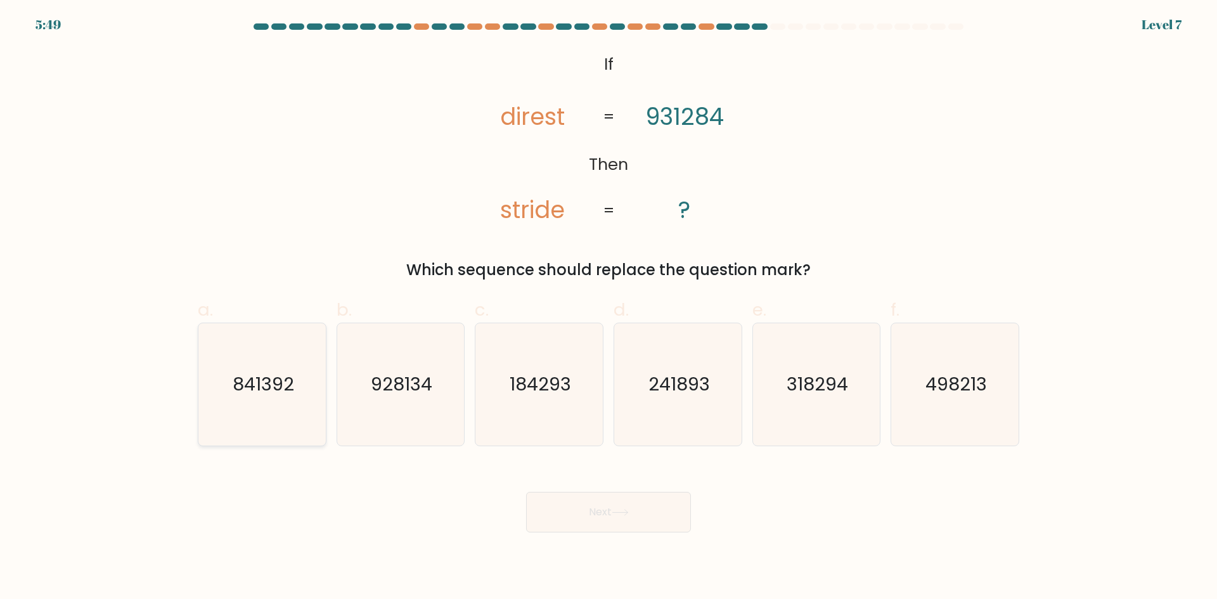
click at [252, 387] on text "841392" at bounding box center [263, 384] width 61 height 25
click at [609, 308] on input "a. 841392" at bounding box center [609, 304] width 1 height 8
radio input "true"
click at [635, 505] on button "Next" at bounding box center [608, 512] width 165 height 41
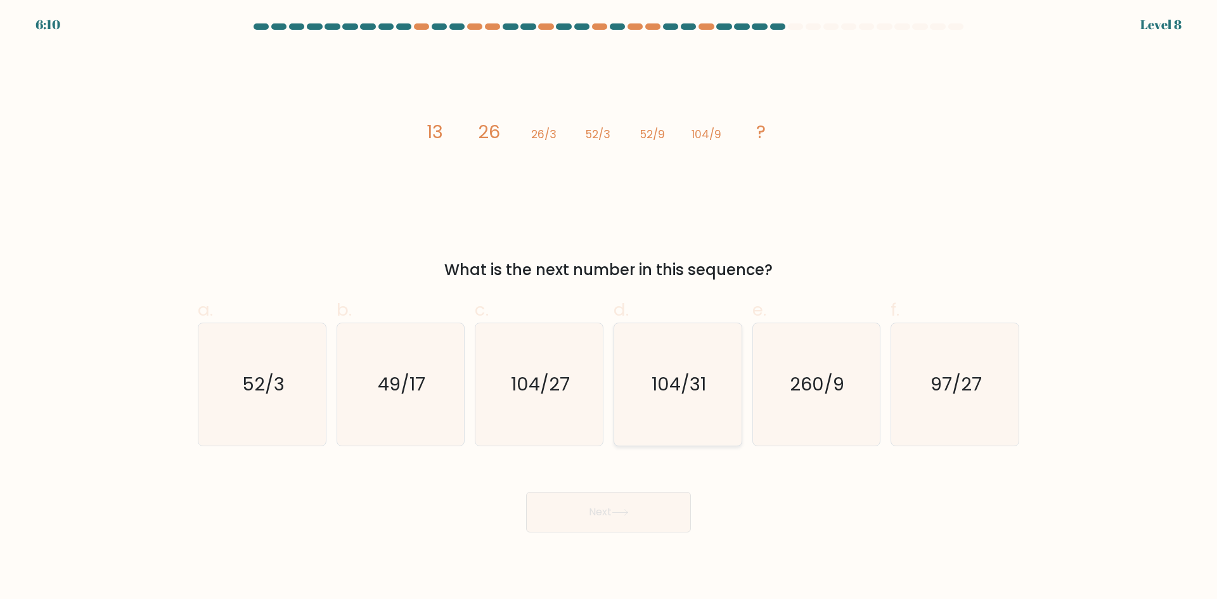
click at [685, 416] on icon "104/31" at bounding box center [678, 384] width 122 height 122
click at [609, 308] on input "d. 104/31" at bounding box center [609, 304] width 1 height 8
radio input "true"
drag, startPoint x: 652, startPoint y: 517, endPoint x: 857, endPoint y: 543, distance: 207.1
click at [857, 543] on body "6:06 Level 8" at bounding box center [608, 299] width 1217 height 599
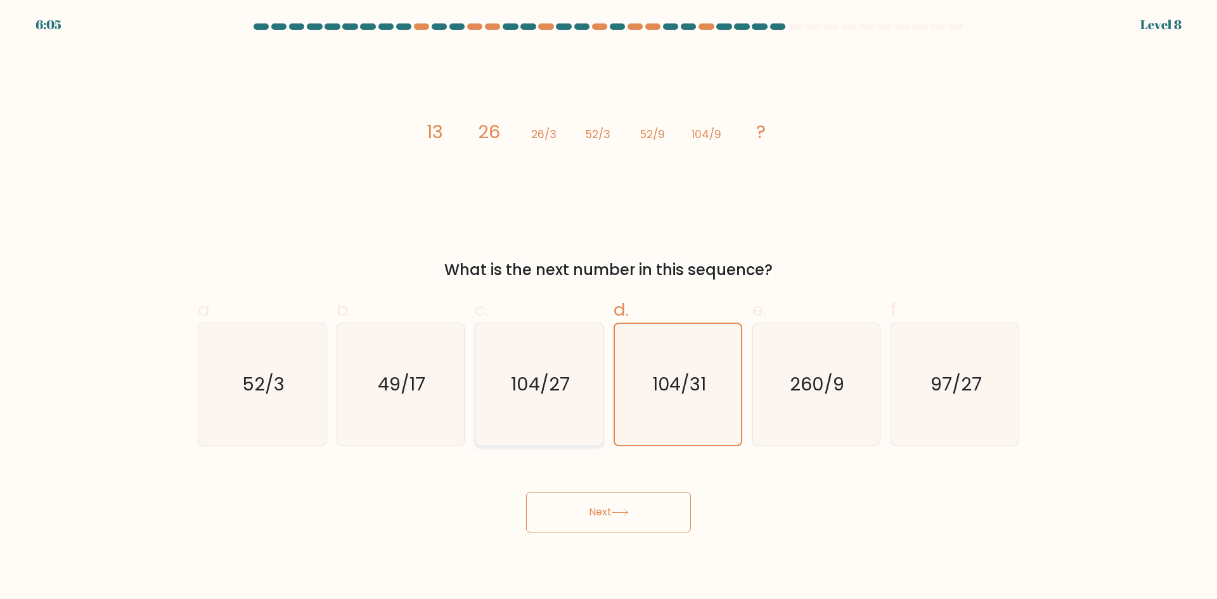
click at [572, 415] on icon "104/27" at bounding box center [539, 384] width 122 height 122
click at [609, 308] on input "c. 104/27" at bounding box center [609, 304] width 1 height 8
radio input "true"
click at [630, 482] on div "Next" at bounding box center [608, 497] width 837 height 71
click at [634, 505] on button "Next" at bounding box center [608, 512] width 165 height 41
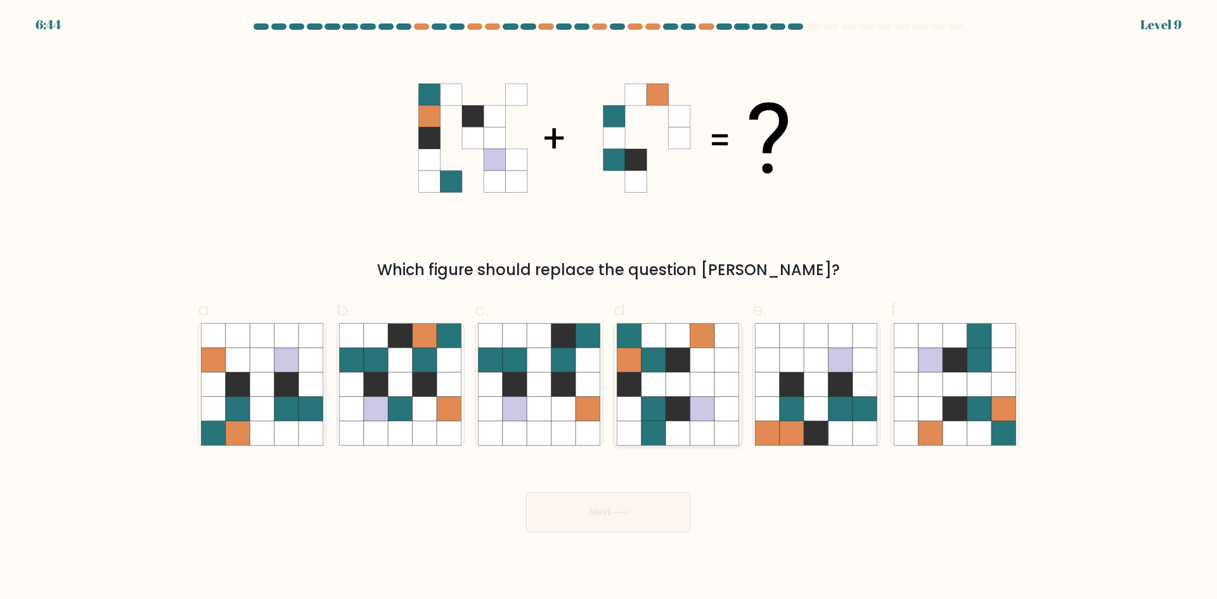
click at [705, 350] on icon at bounding box center [702, 360] width 24 height 24
click at [609, 308] on input "d." at bounding box center [609, 304] width 1 height 8
radio input "true"
click at [635, 508] on button "Next" at bounding box center [608, 512] width 165 height 41
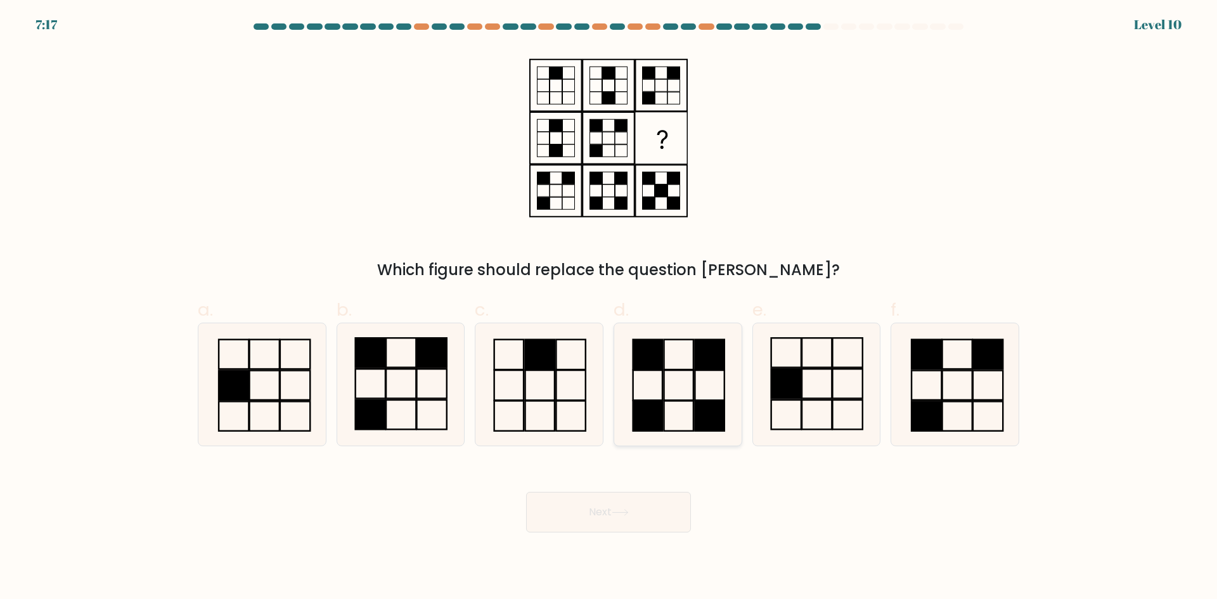
click at [678, 397] on icon at bounding box center [678, 384] width 122 height 122
click at [609, 308] on input "d." at bounding box center [609, 304] width 1 height 8
radio input "true"
click at [640, 499] on button "Next" at bounding box center [608, 512] width 165 height 41
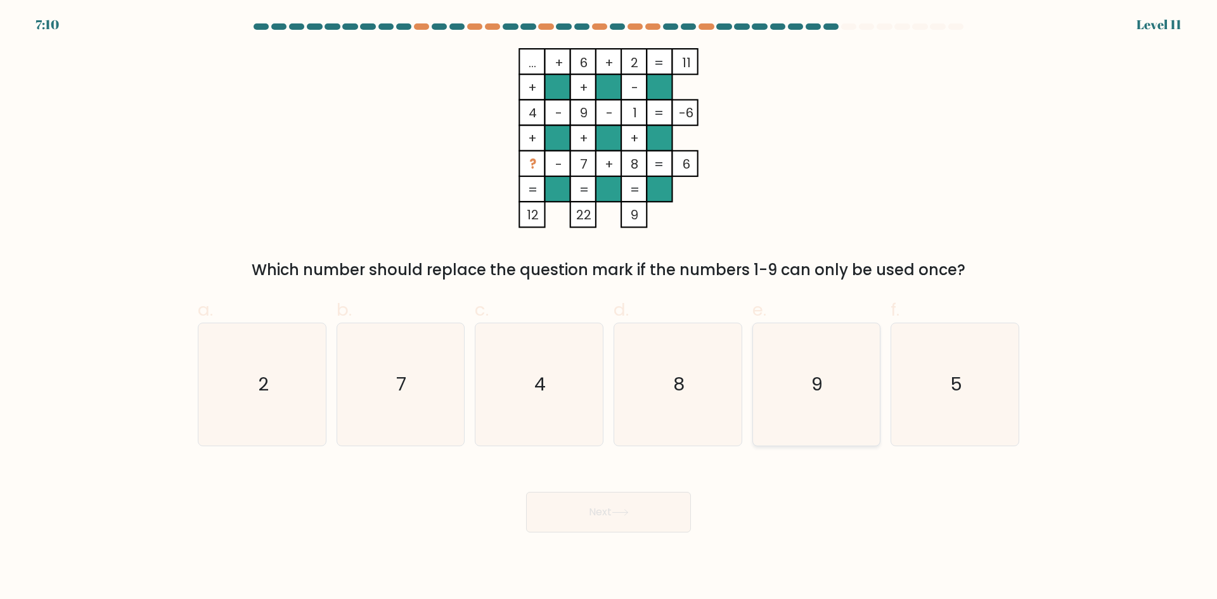
click at [824, 397] on icon "9" at bounding box center [816, 384] width 122 height 122
click at [609, 308] on input "e. 9" at bounding box center [609, 304] width 1 height 8
radio input "true"
click at [640, 520] on button "Next" at bounding box center [608, 512] width 165 height 41
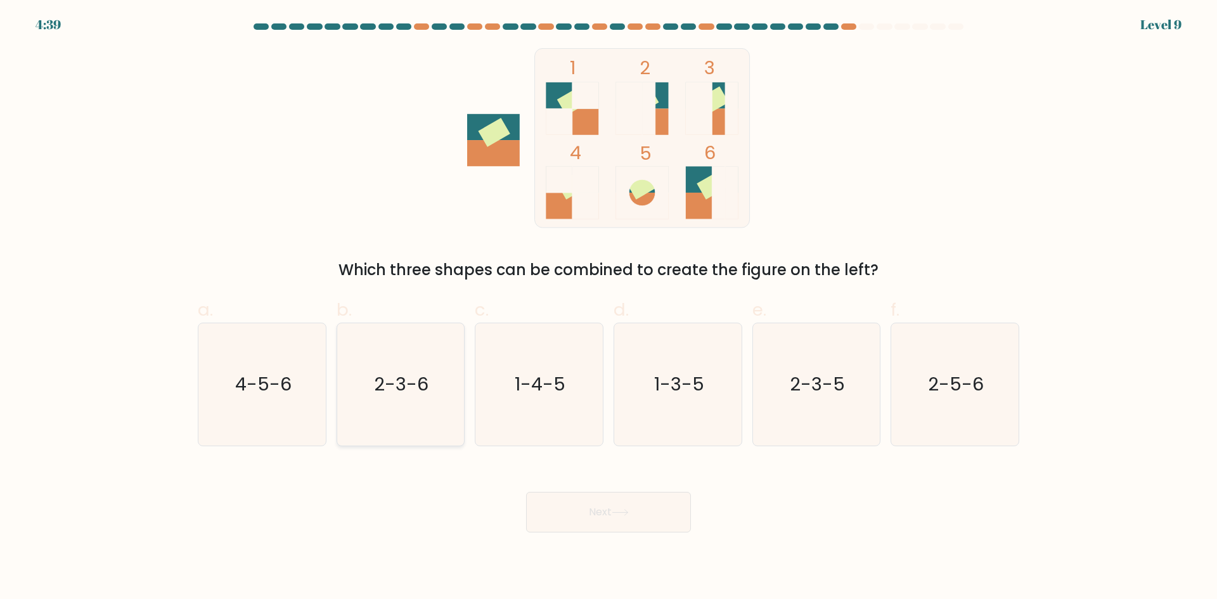
click at [401, 373] on text "2-3-6" at bounding box center [402, 384] width 55 height 25
click at [609, 308] on input "b. 2-3-6" at bounding box center [609, 304] width 1 height 8
radio input "true"
click at [673, 526] on button "Next" at bounding box center [608, 512] width 165 height 41
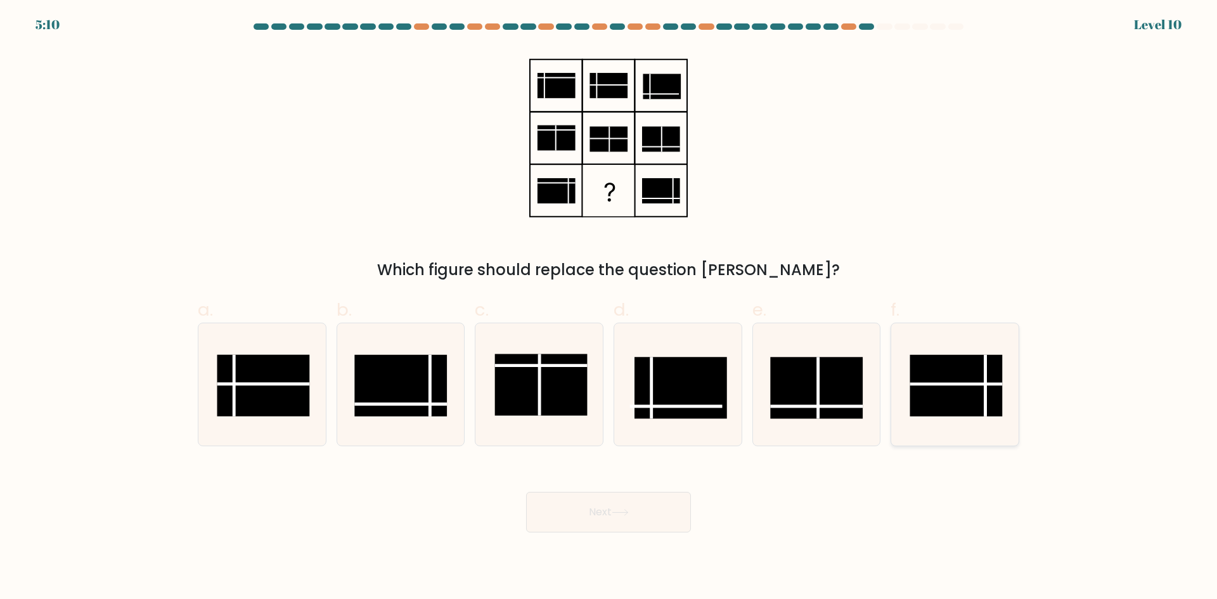
click at [986, 382] on line at bounding box center [986, 385] width 0 height 61
click at [609, 308] on input "f." at bounding box center [609, 304] width 1 height 8
radio input "true"
click at [612, 508] on button "Next" at bounding box center [608, 512] width 165 height 41
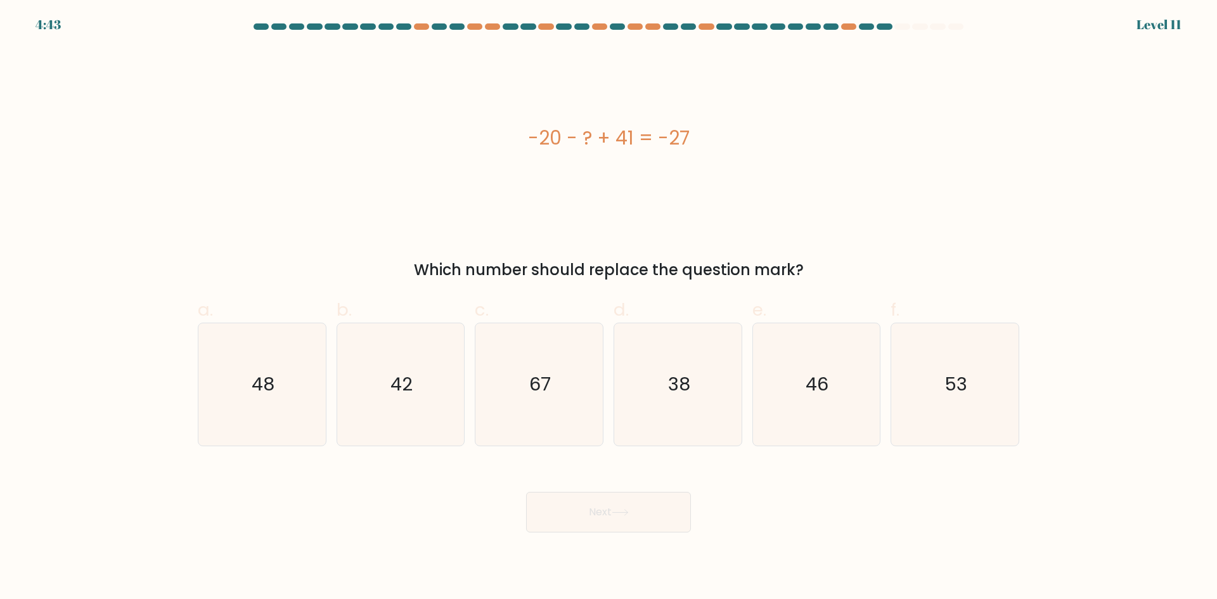
drag, startPoint x: 419, startPoint y: 378, endPoint x: 472, endPoint y: 444, distance: 84.8
click at [419, 378] on icon "42" at bounding box center [400, 384] width 122 height 122
click at [609, 308] on input "b. 42" at bounding box center [609, 304] width 1 height 8
radio input "true"
click at [593, 494] on button "Next" at bounding box center [608, 512] width 165 height 41
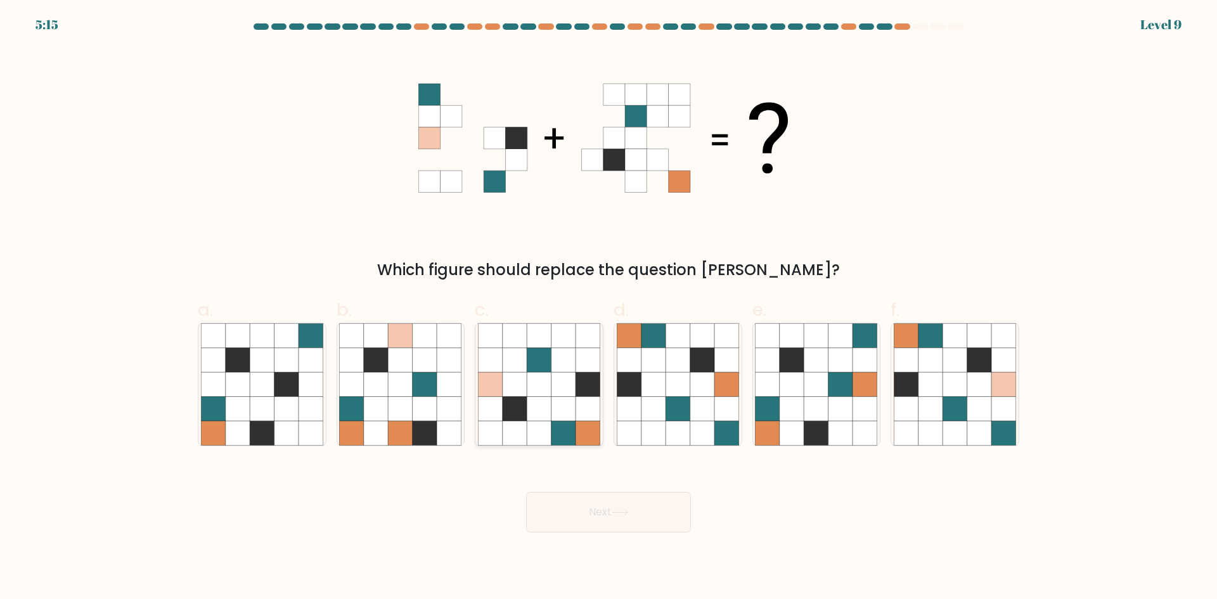
click at [543, 410] on icon at bounding box center [539, 409] width 24 height 24
click at [609, 308] on input "c." at bounding box center [609, 304] width 1 height 8
radio input "true"
click at [664, 508] on button "Next" at bounding box center [608, 512] width 165 height 41
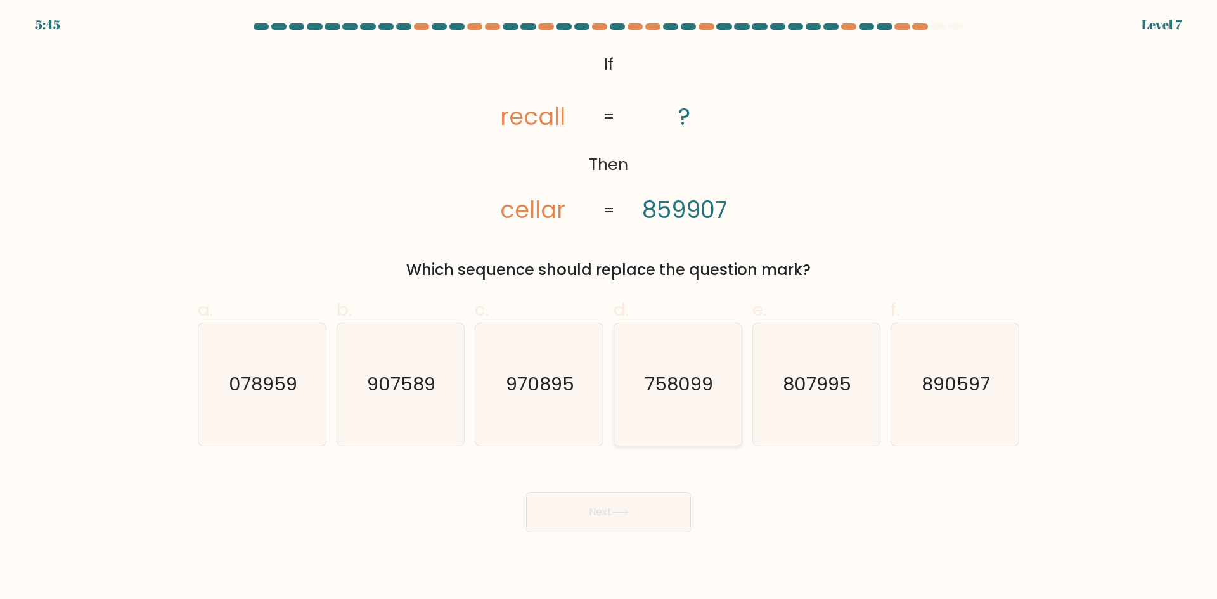
click at [718, 378] on icon "758099" at bounding box center [678, 384] width 122 height 122
click at [609, 308] on input "d. 758099" at bounding box center [609, 304] width 1 height 8
radio input "true"
click at [633, 502] on button "Next" at bounding box center [608, 512] width 165 height 41
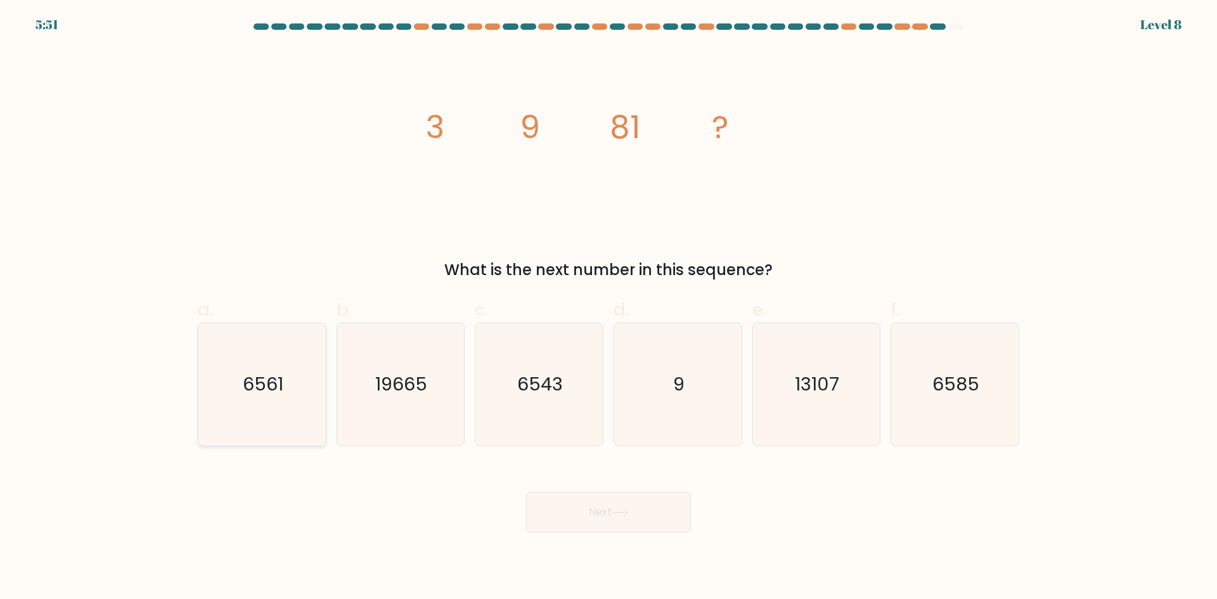
click at [288, 400] on icon "6561" at bounding box center [262, 384] width 122 height 122
click at [609, 308] on input "a. 6561" at bounding box center [609, 304] width 1 height 8
radio input "true"
click at [637, 502] on button "Next" at bounding box center [608, 512] width 165 height 41
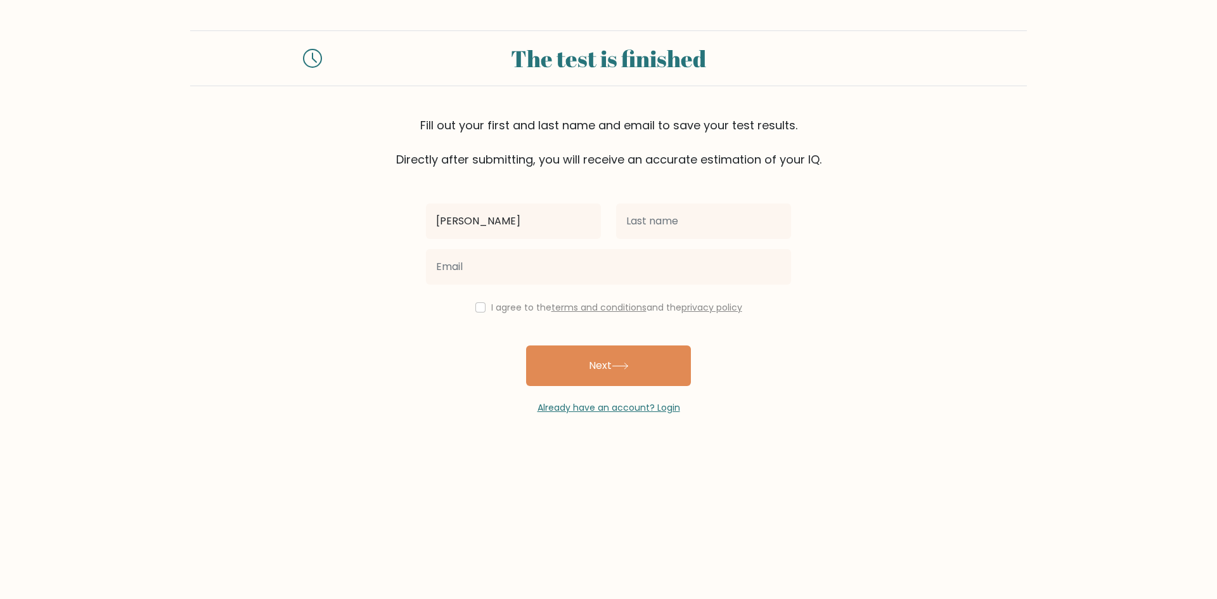
type input "[PERSON_NAME]"
click at [673, 219] on input "text" at bounding box center [703, 222] width 175 height 36
type input "[PERSON_NAME]"
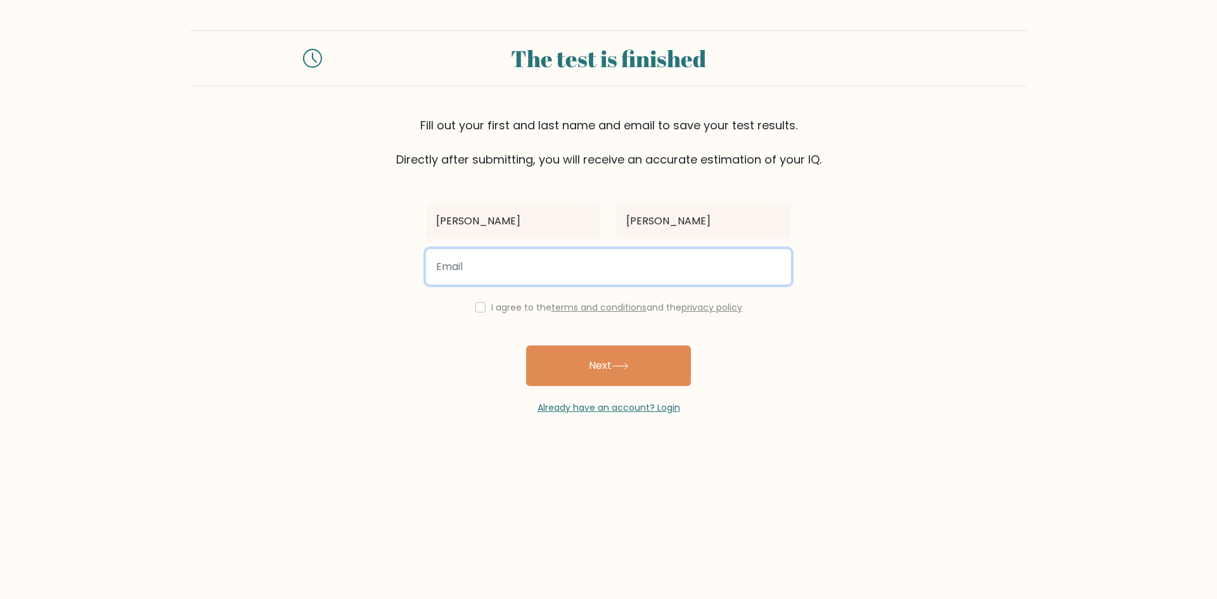
click at [621, 269] on input "email" at bounding box center [608, 267] width 365 height 36
click at [449, 271] on input "email" at bounding box center [608, 267] width 365 height 36
type input "r"
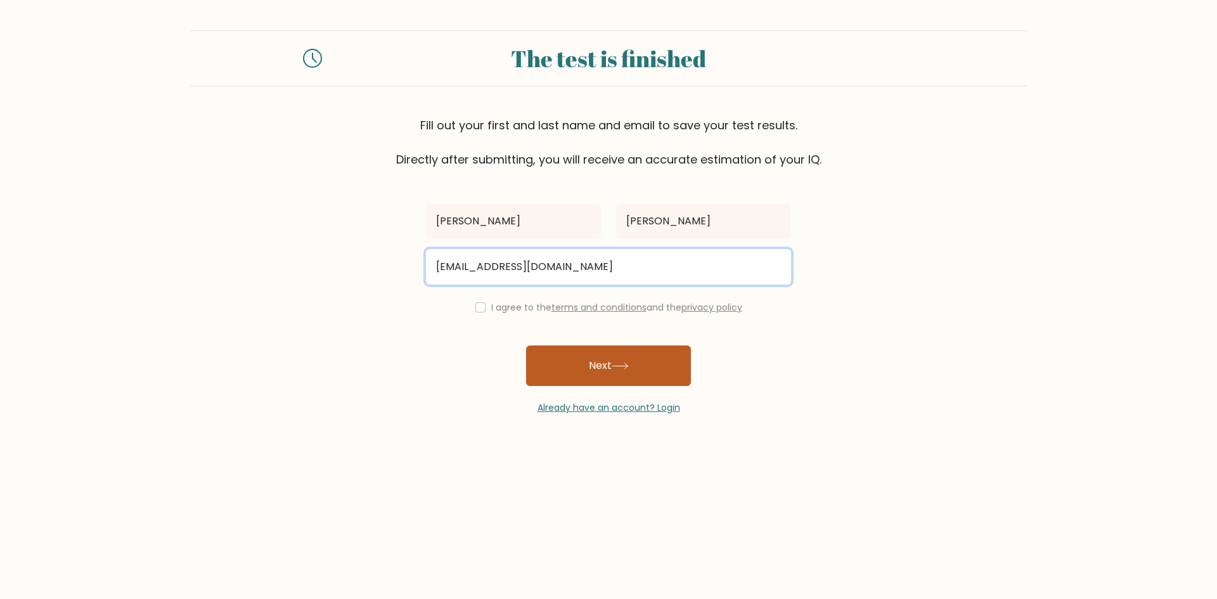
type input "[EMAIL_ADDRESS][DOMAIN_NAME]"
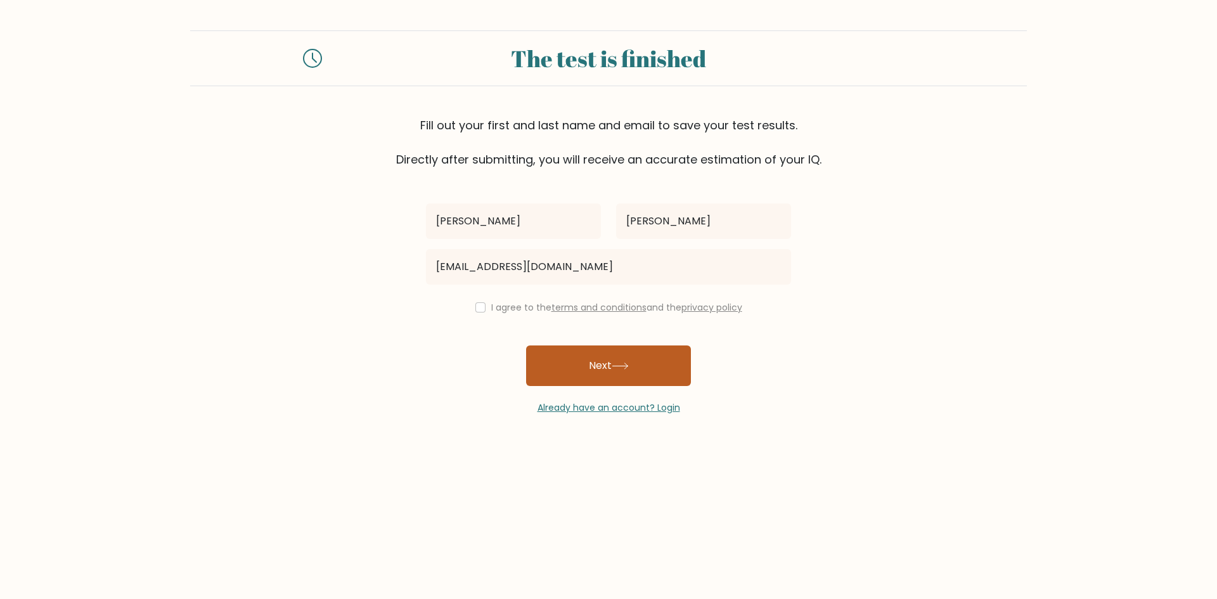
click at [587, 368] on button "Next" at bounding box center [608, 366] width 165 height 41
click at [480, 304] on input "checkbox" at bounding box center [480, 307] width 10 height 10
checkbox input "true"
click at [619, 373] on button "Next" at bounding box center [608, 366] width 165 height 41
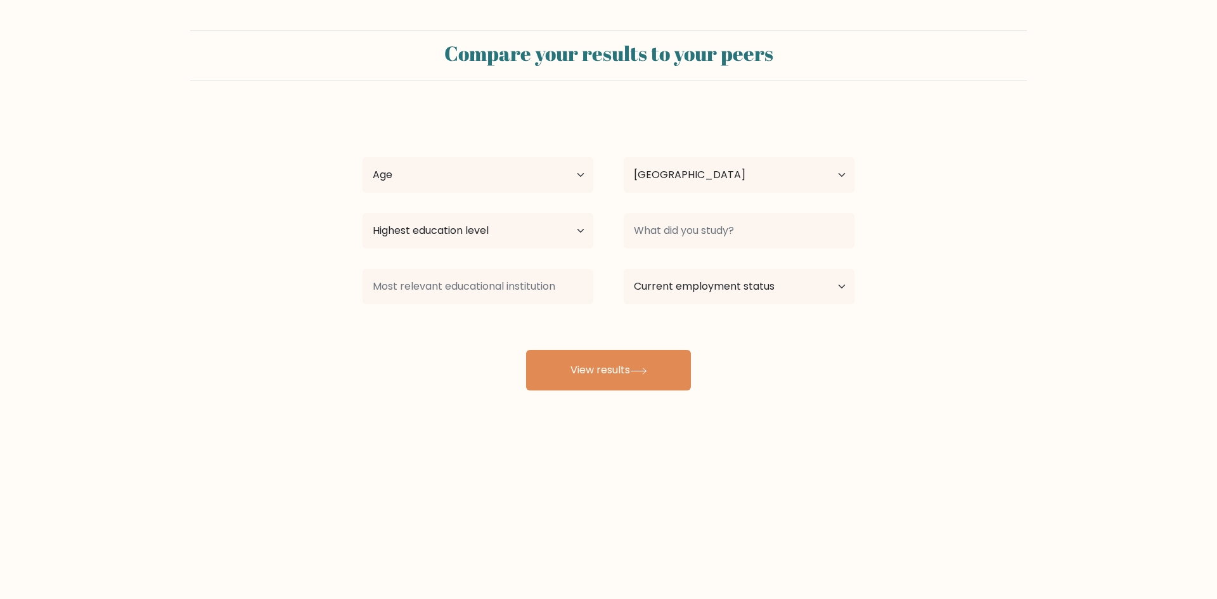
select select "PH"
click at [646, 372] on icon at bounding box center [638, 371] width 15 height 6
click at [528, 153] on div "Age Under 18 years old 18-24 years old 25-34 years old 35-44 years old 45-54 ye…" at bounding box center [477, 175] width 261 height 46
click at [532, 175] on select "Age Under 18 years old 18-24 years old 25-34 years old 35-44 years old 45-54 ye…" at bounding box center [478, 175] width 231 height 36
select select "18_24"
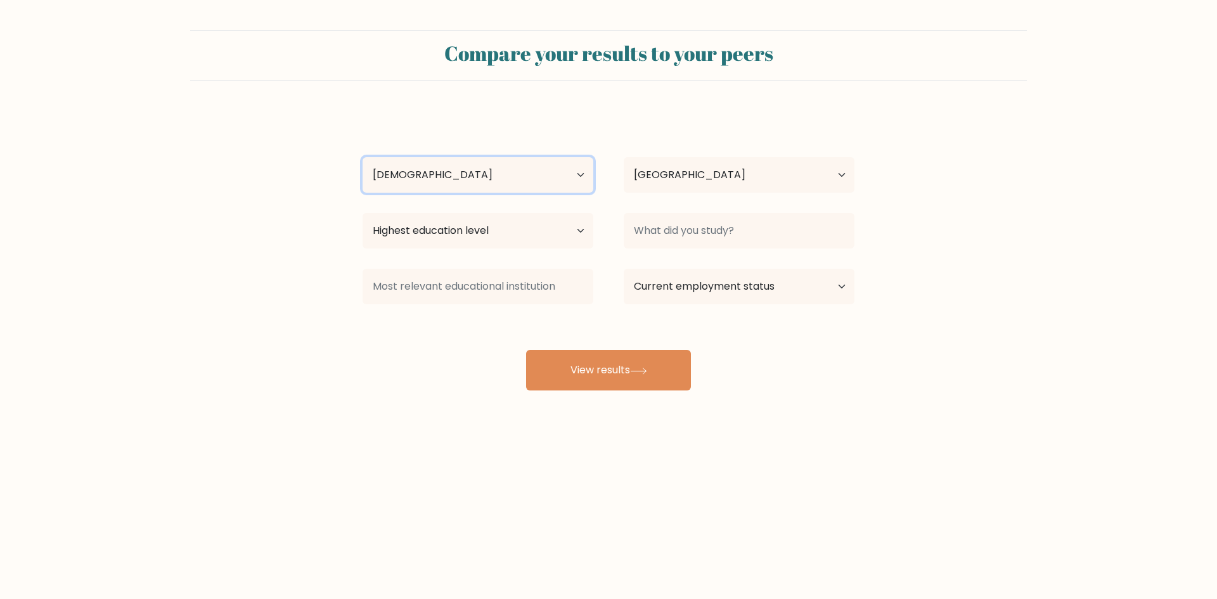
click at [363, 157] on select "Age Under 18 years old 18-24 years old 25-34 years old 35-44 years old 45-54 ye…" at bounding box center [478, 175] width 231 height 36
click at [491, 238] on select "Highest education level No schooling Primary Lower Secondary Upper Secondary Oc…" at bounding box center [478, 231] width 231 height 36
select select "bachelors_degree"
click at [363, 213] on select "Highest education level No schooling Primary Lower Secondary Upper Secondary Oc…" at bounding box center [478, 231] width 231 height 36
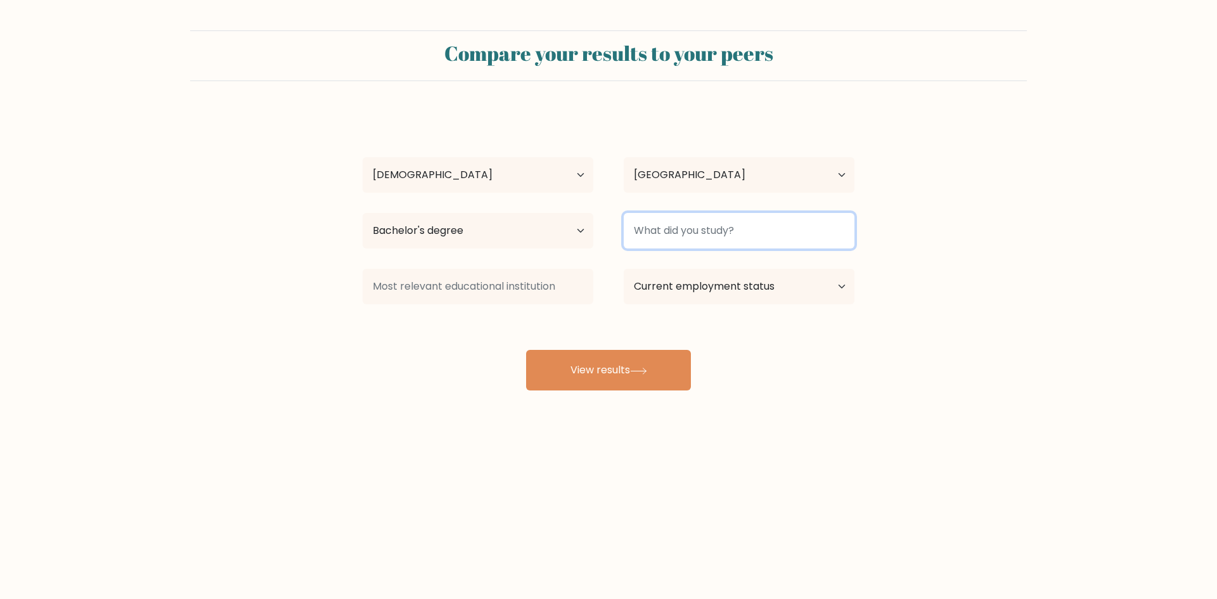
click at [699, 241] on input at bounding box center [739, 231] width 231 height 36
click at [706, 231] on input at bounding box center [739, 231] width 231 height 36
type input "i"
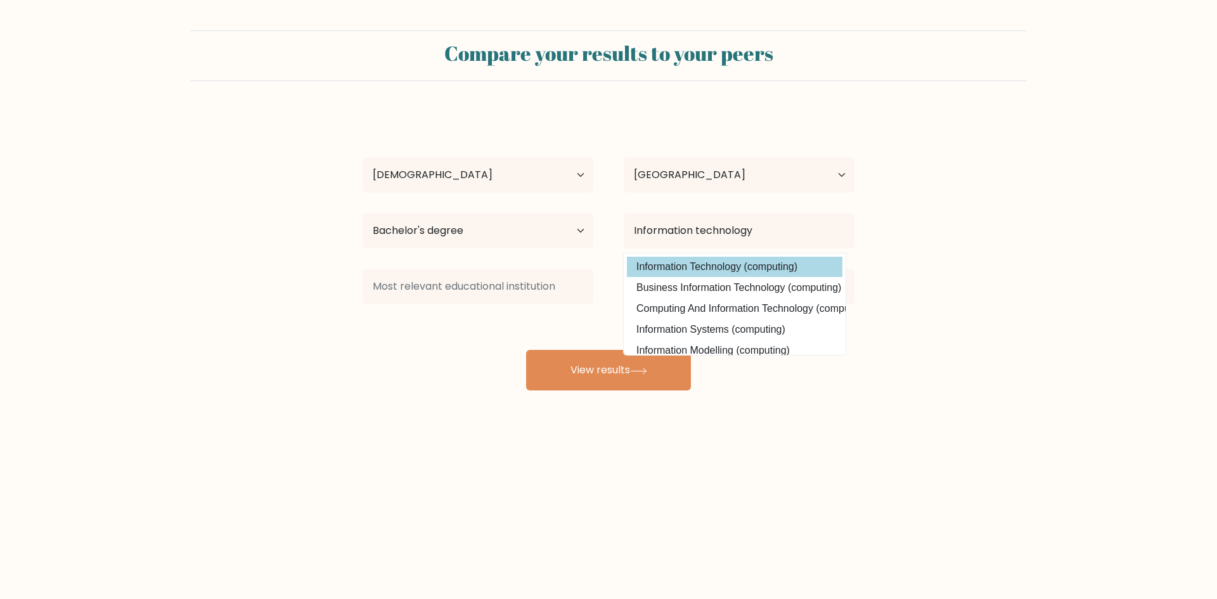
click at [742, 264] on option "Information Technology (computing)" at bounding box center [735, 267] width 216 height 20
type input "Information Technology"
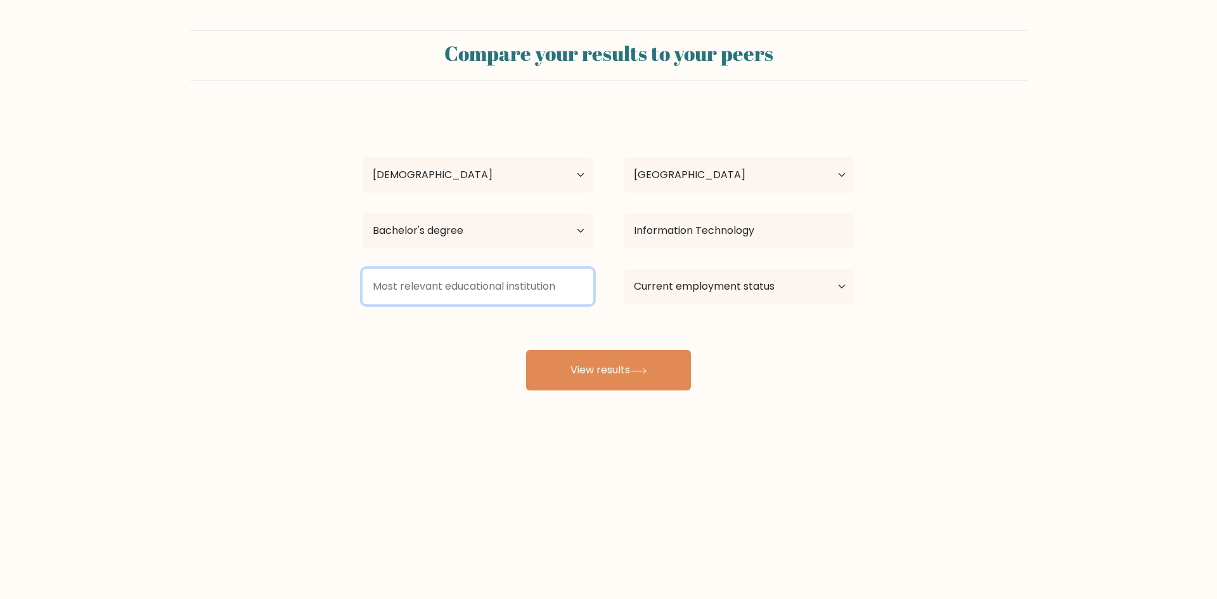
click at [498, 287] on input at bounding box center [478, 287] width 231 height 36
click at [740, 288] on select "Current employment status Employed Student Retired Other / prefer not to answer" at bounding box center [739, 287] width 231 height 36
select select "employed"
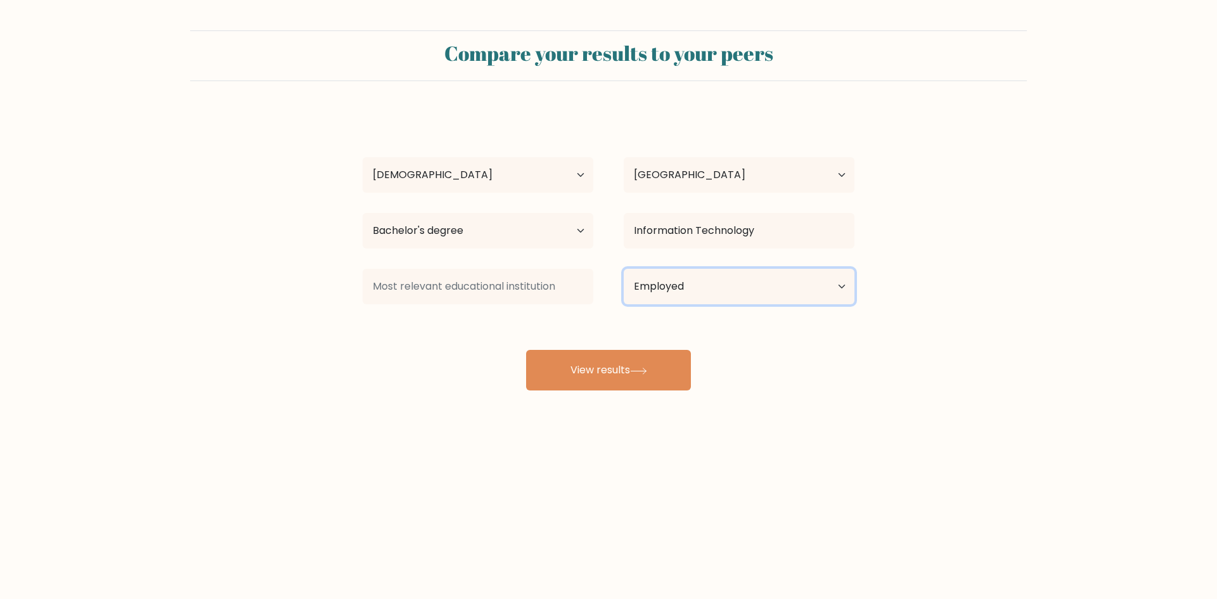
click at [624, 269] on select "Current employment status Employed Student Retired Other / prefer not to answer" at bounding box center [739, 287] width 231 height 36
click at [638, 369] on icon at bounding box center [638, 371] width 17 height 7
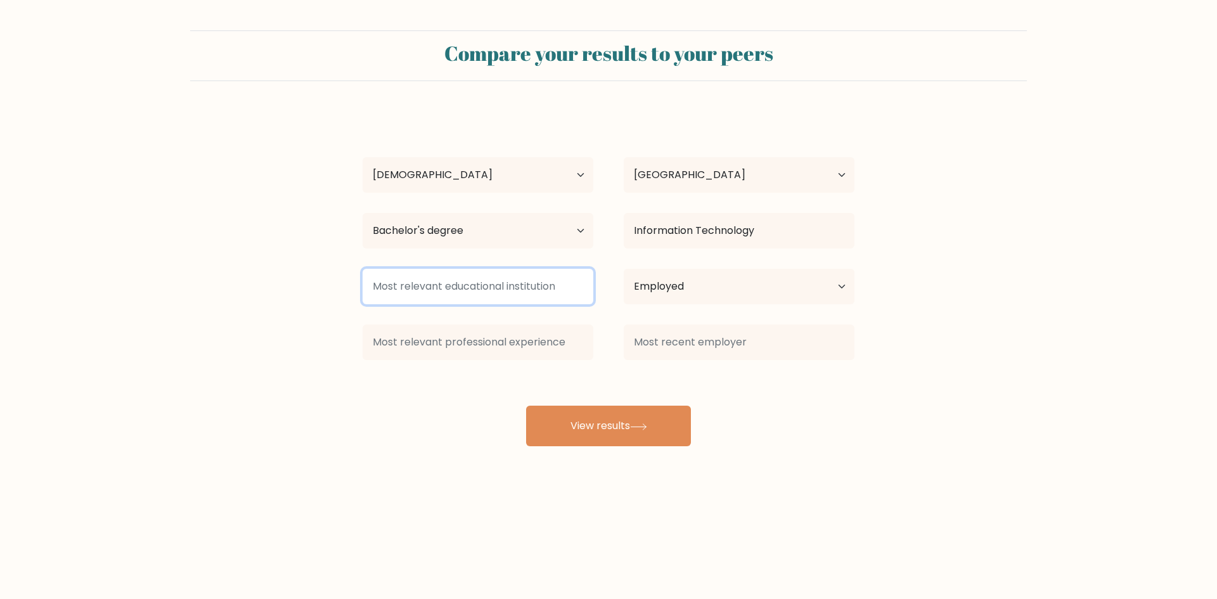
click at [486, 285] on input at bounding box center [478, 287] width 231 height 36
click at [557, 292] on input at bounding box center [478, 287] width 231 height 36
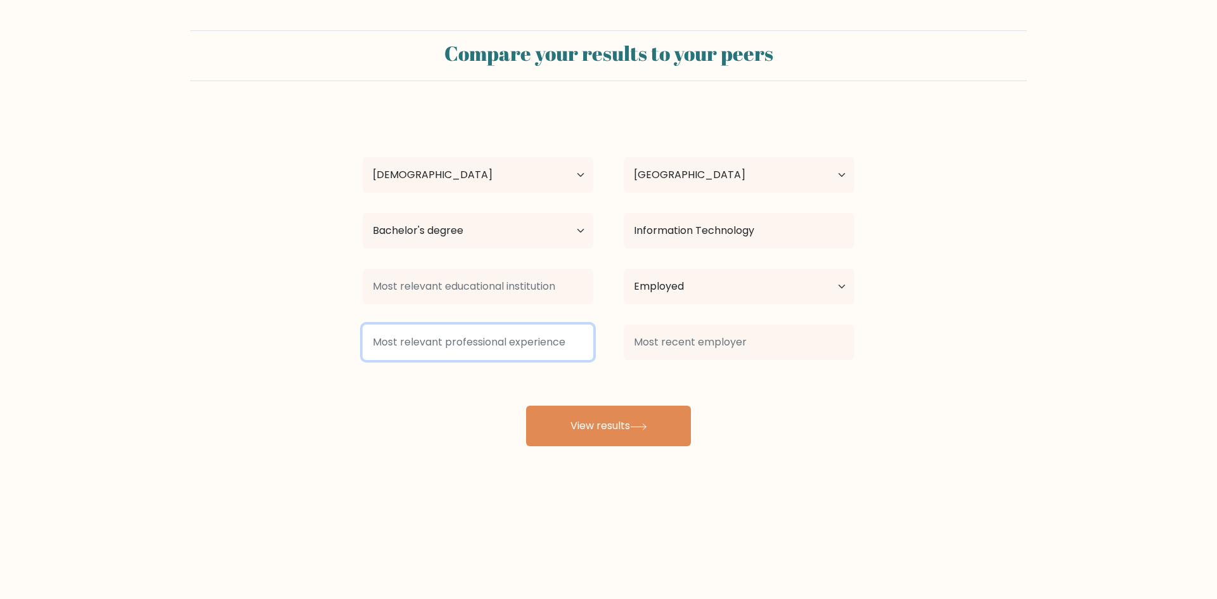
click at [494, 342] on input at bounding box center [478, 343] width 231 height 36
click at [682, 363] on div at bounding box center [739, 343] width 261 height 46
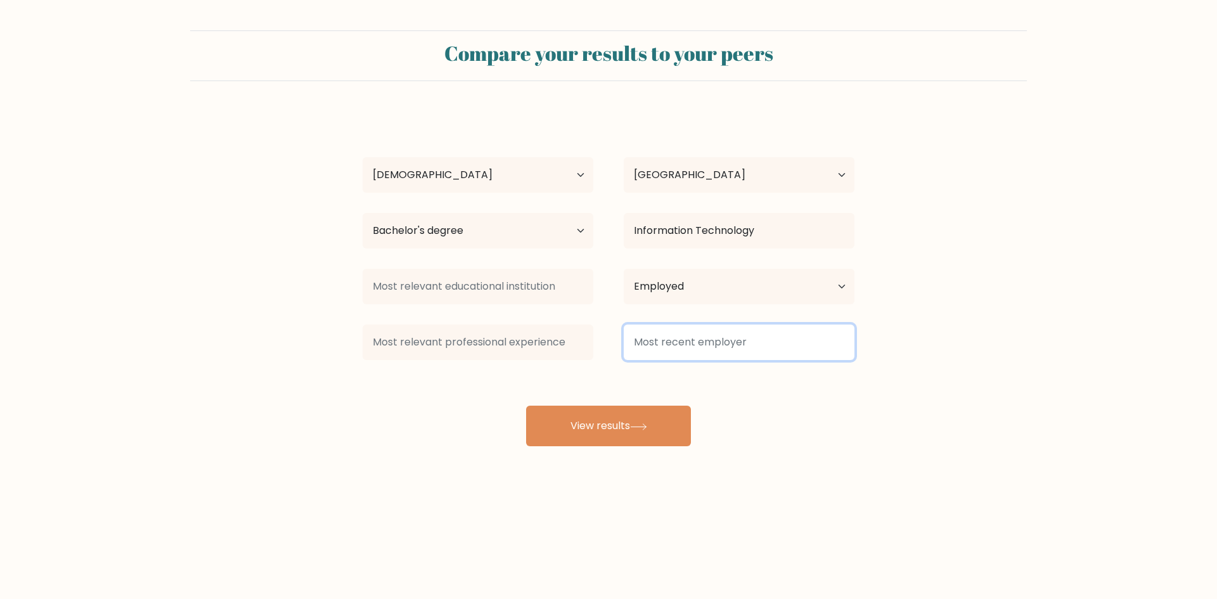
click at [693, 343] on input at bounding box center [739, 343] width 231 height 36
